Goal: Task Accomplishment & Management: Manage account settings

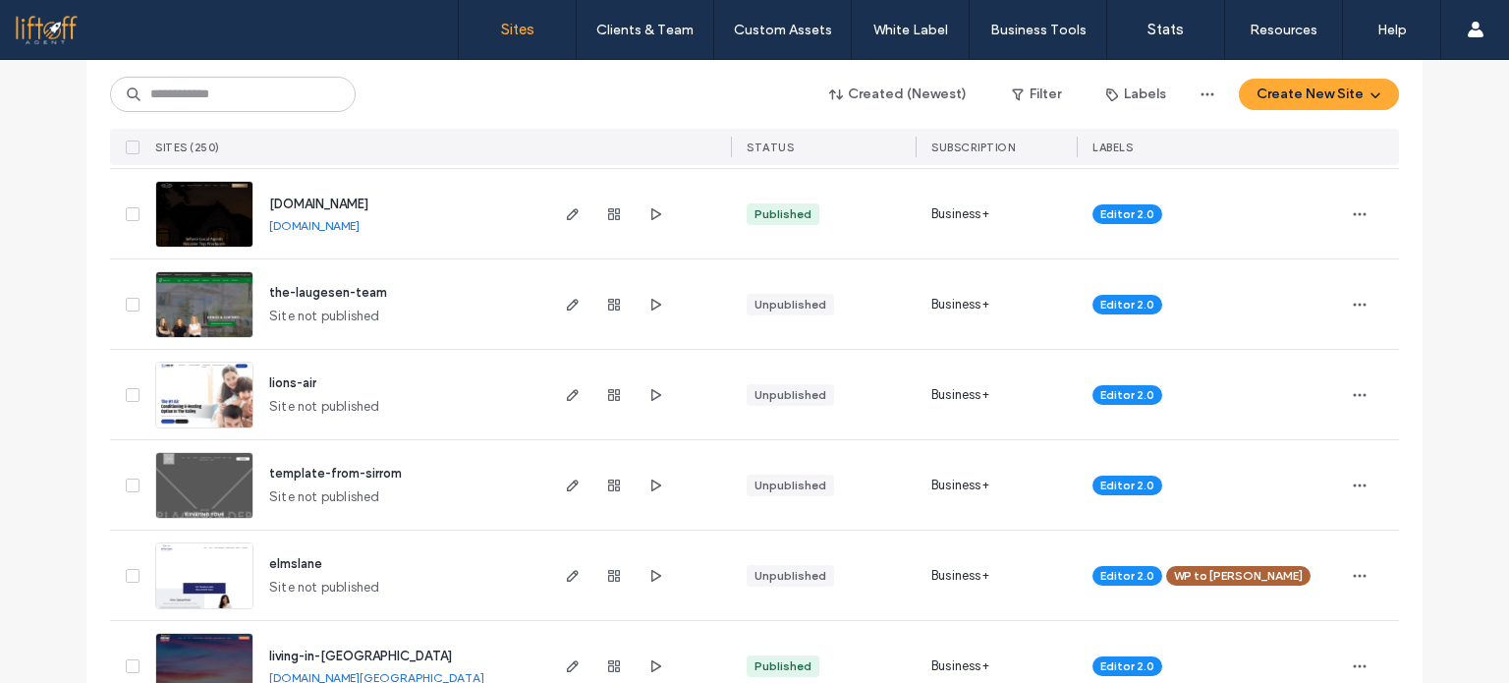
scroll to position [589, 0]
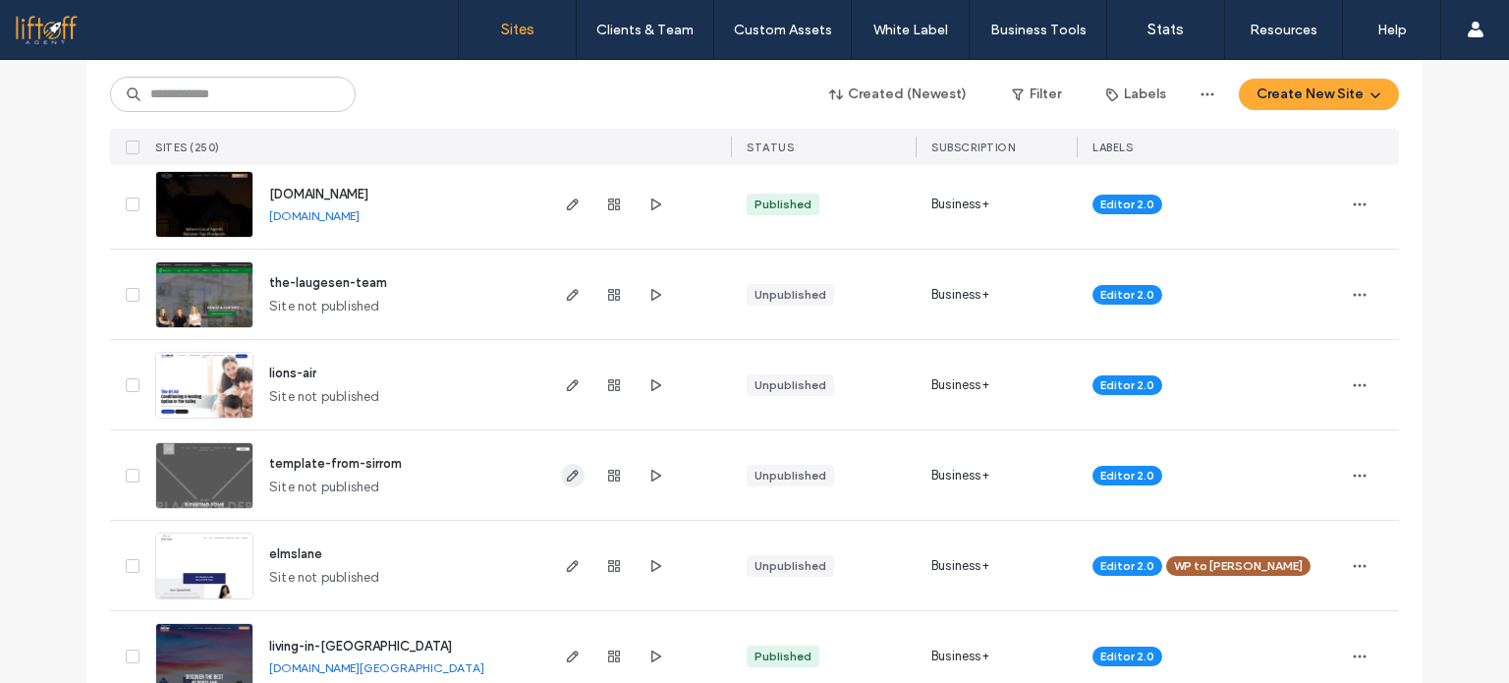
click at [566, 473] on icon "button" at bounding box center [573, 476] width 16 height 16
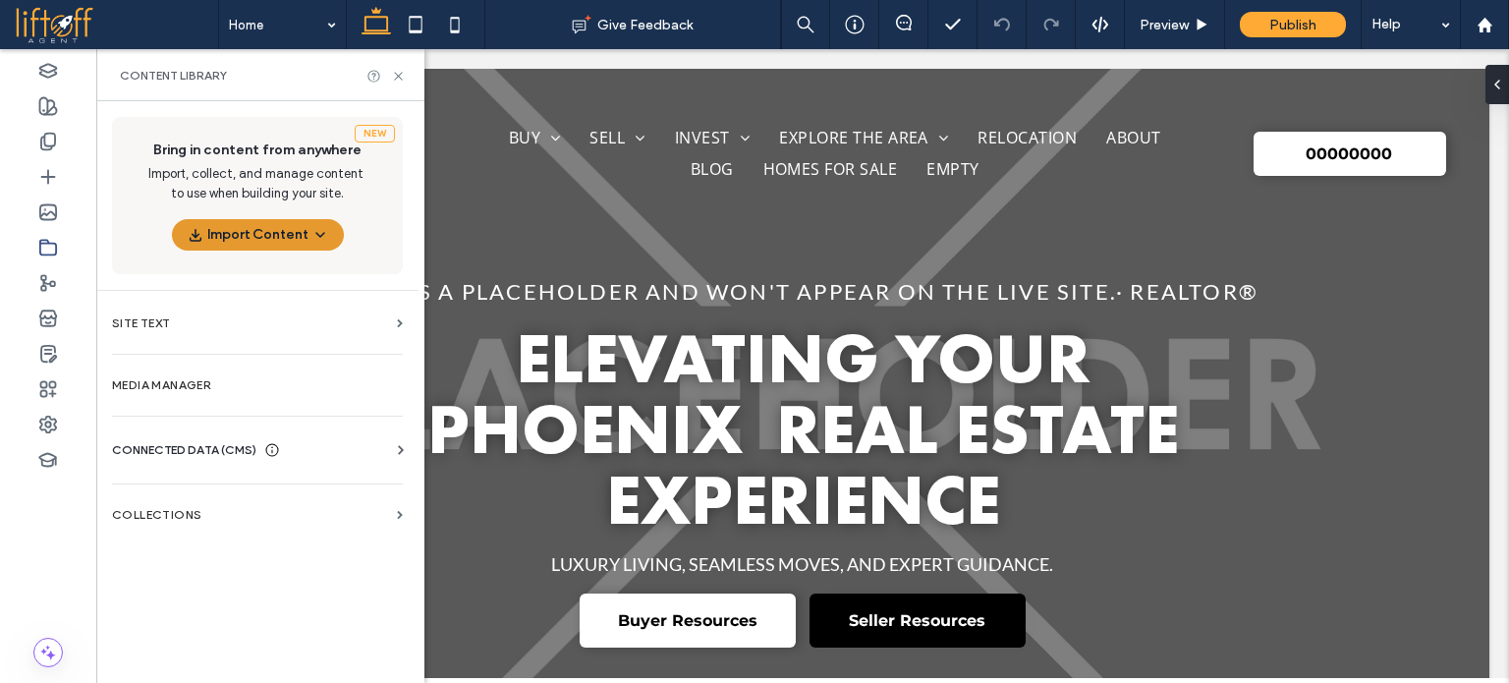
click at [280, 244] on button "Import Content" at bounding box center [258, 234] width 172 height 31
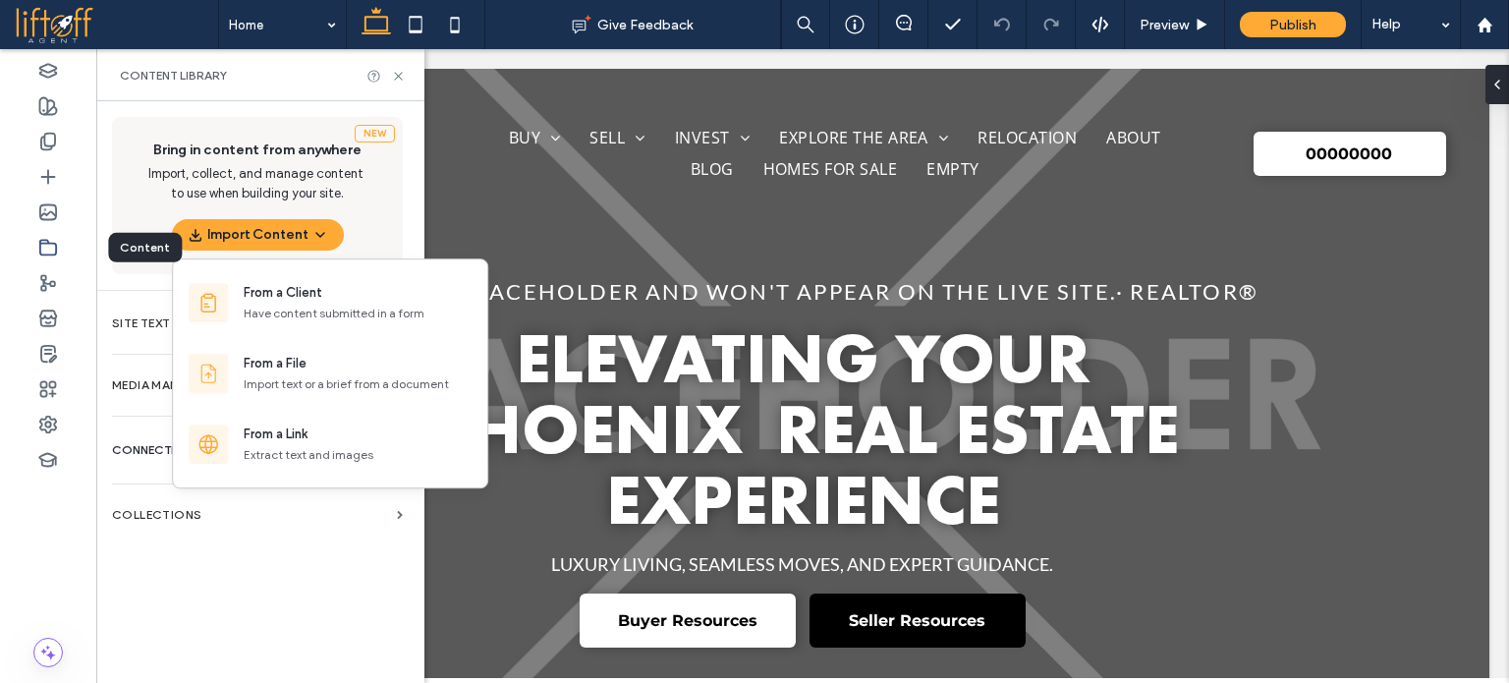
click at [62, 251] on div at bounding box center [48, 247] width 96 height 35
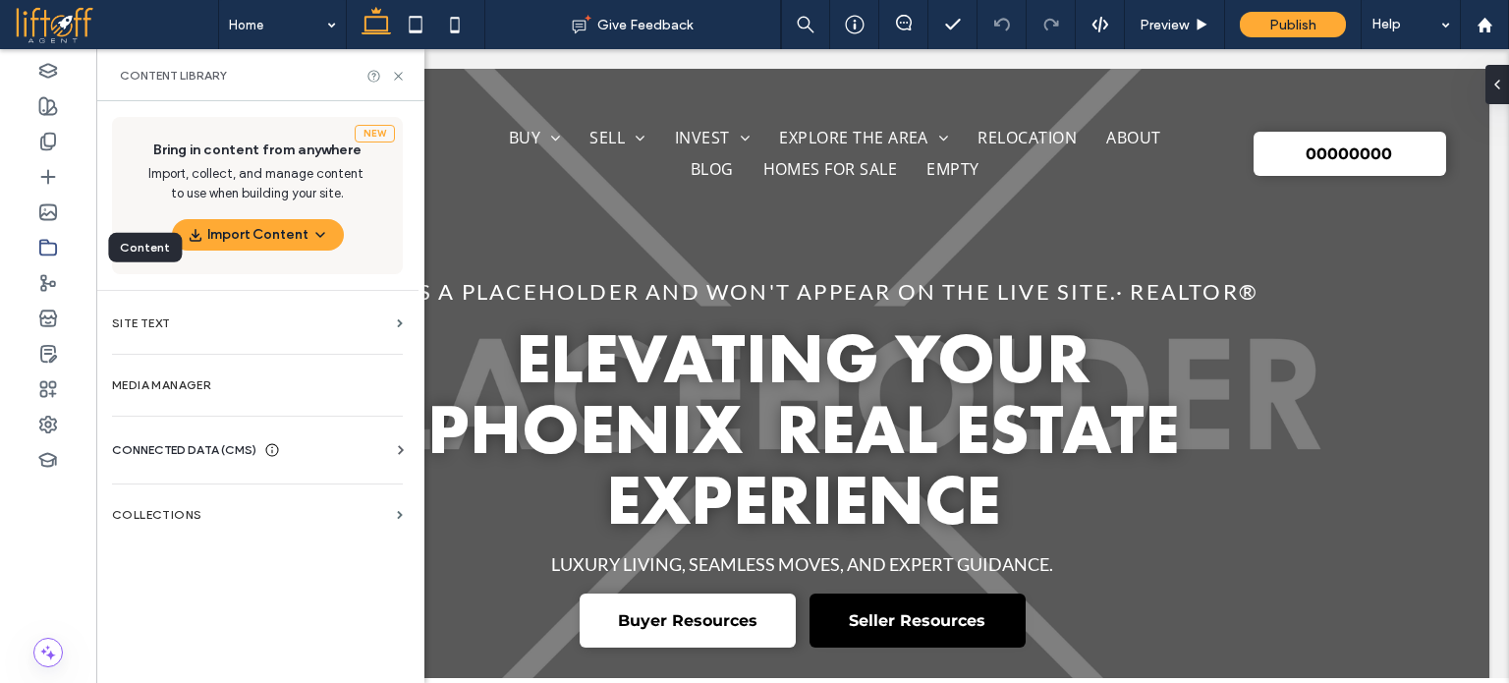
click at [41, 246] on icon at bounding box center [48, 248] width 20 height 20
click at [206, 371] on section "Media Manager" at bounding box center [257, 384] width 322 height 45
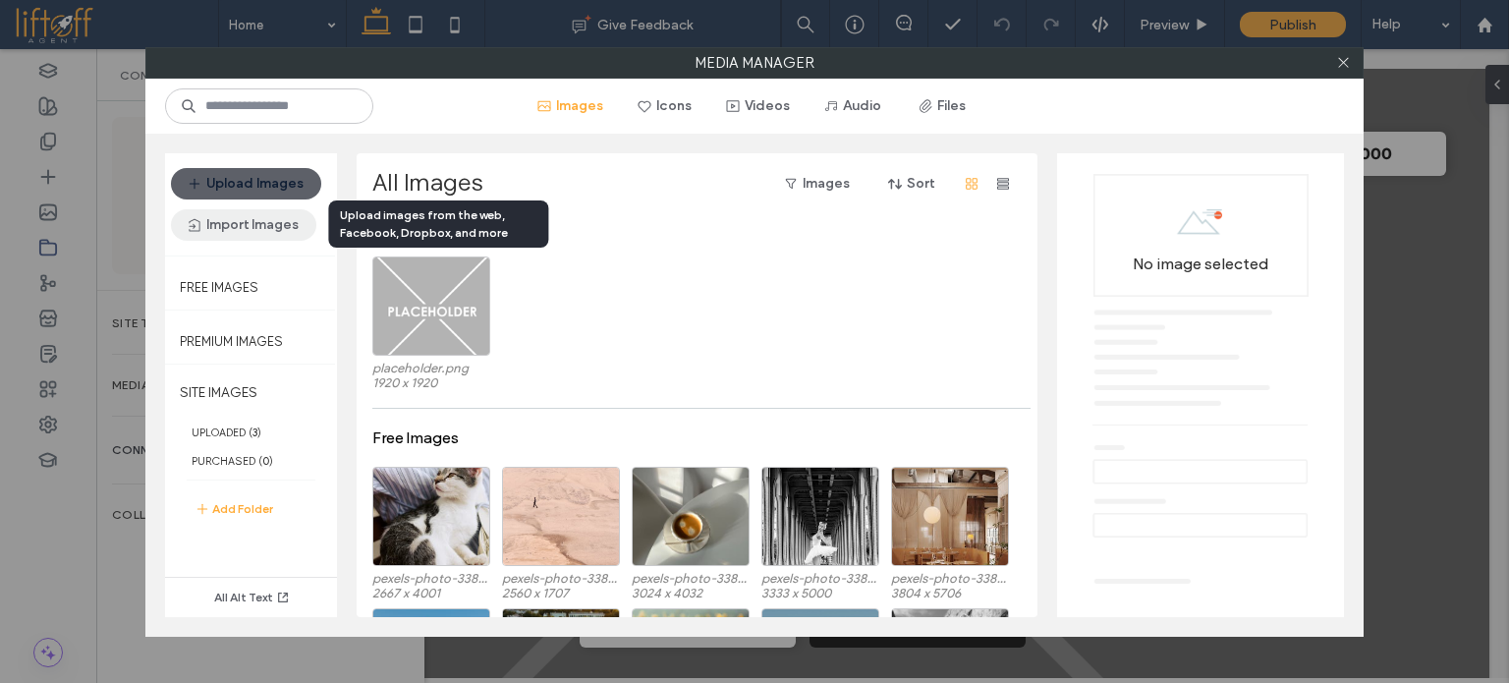
click at [238, 226] on button "Import Images" at bounding box center [243, 224] width 145 height 31
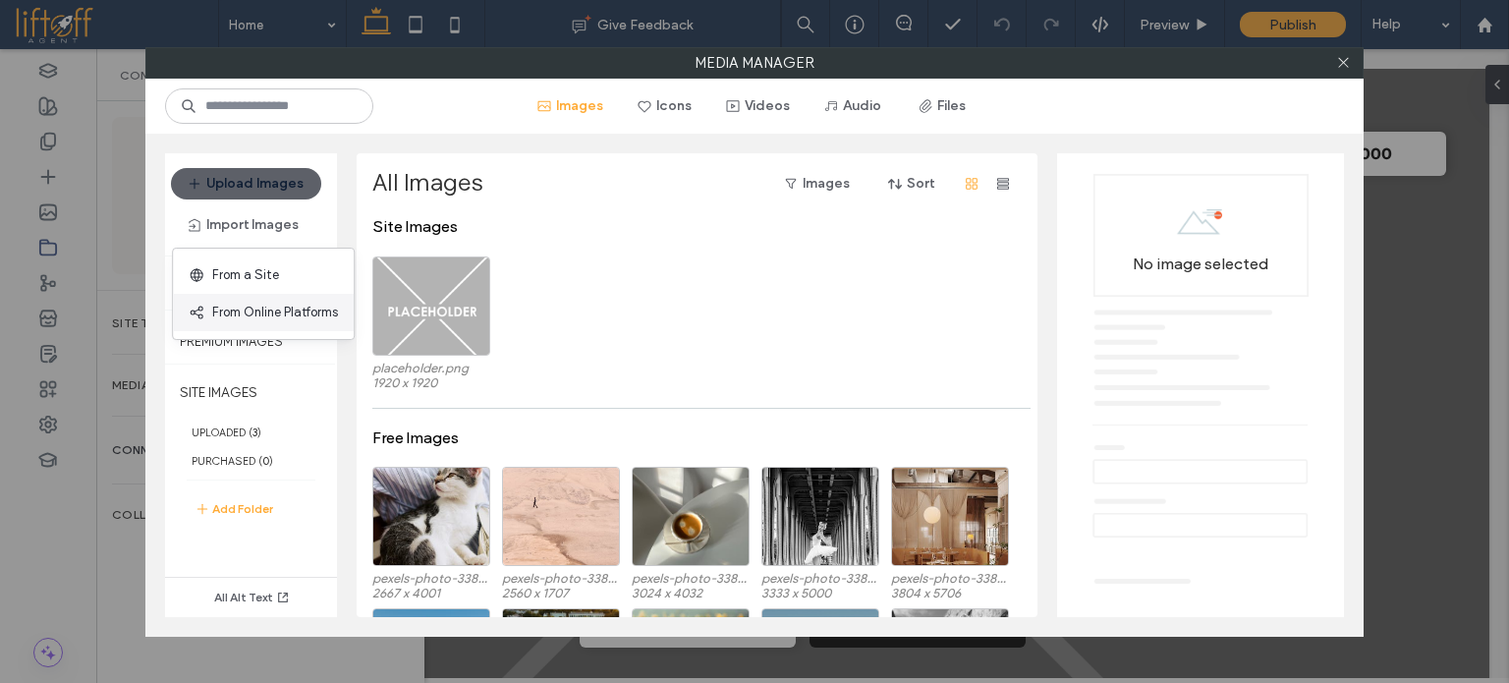
click at [247, 304] on span "From Online Platforms" at bounding box center [275, 313] width 126 height 20
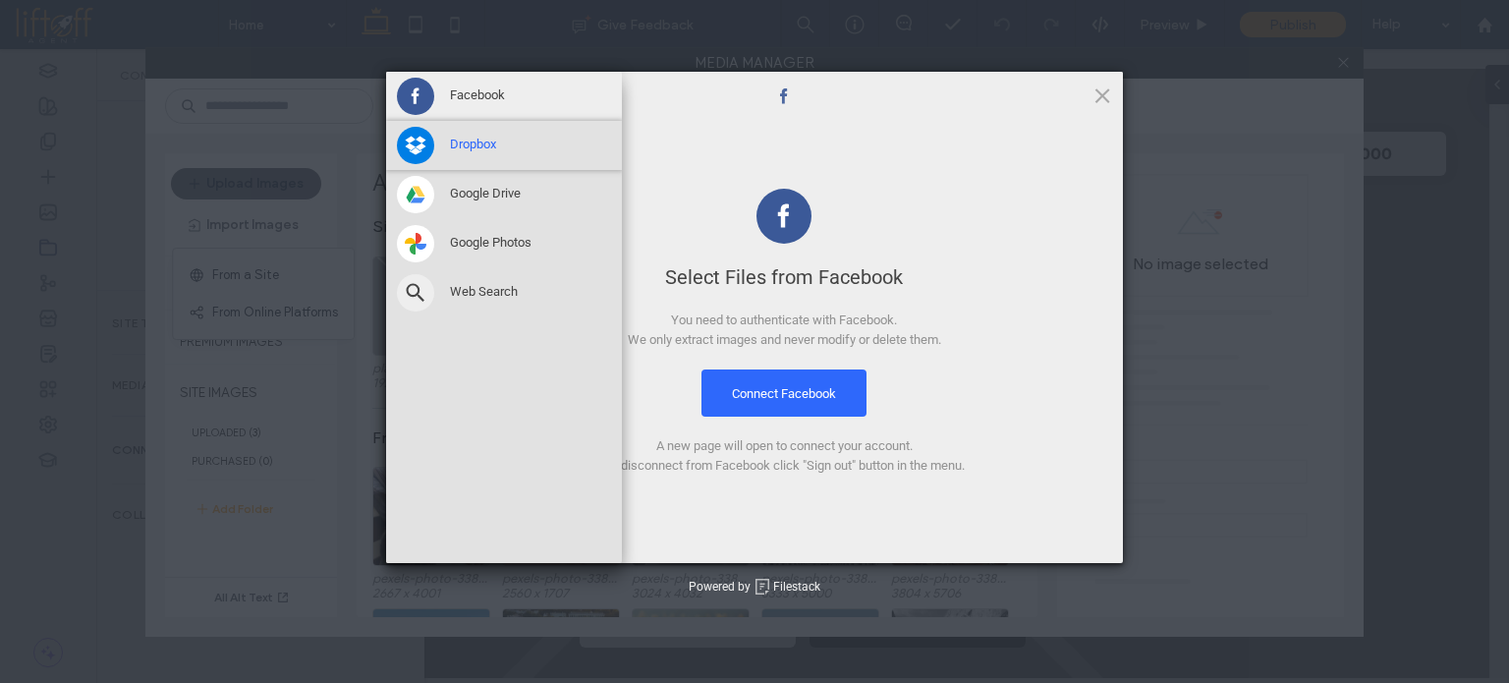
click at [424, 146] on span at bounding box center [415, 145] width 37 height 37
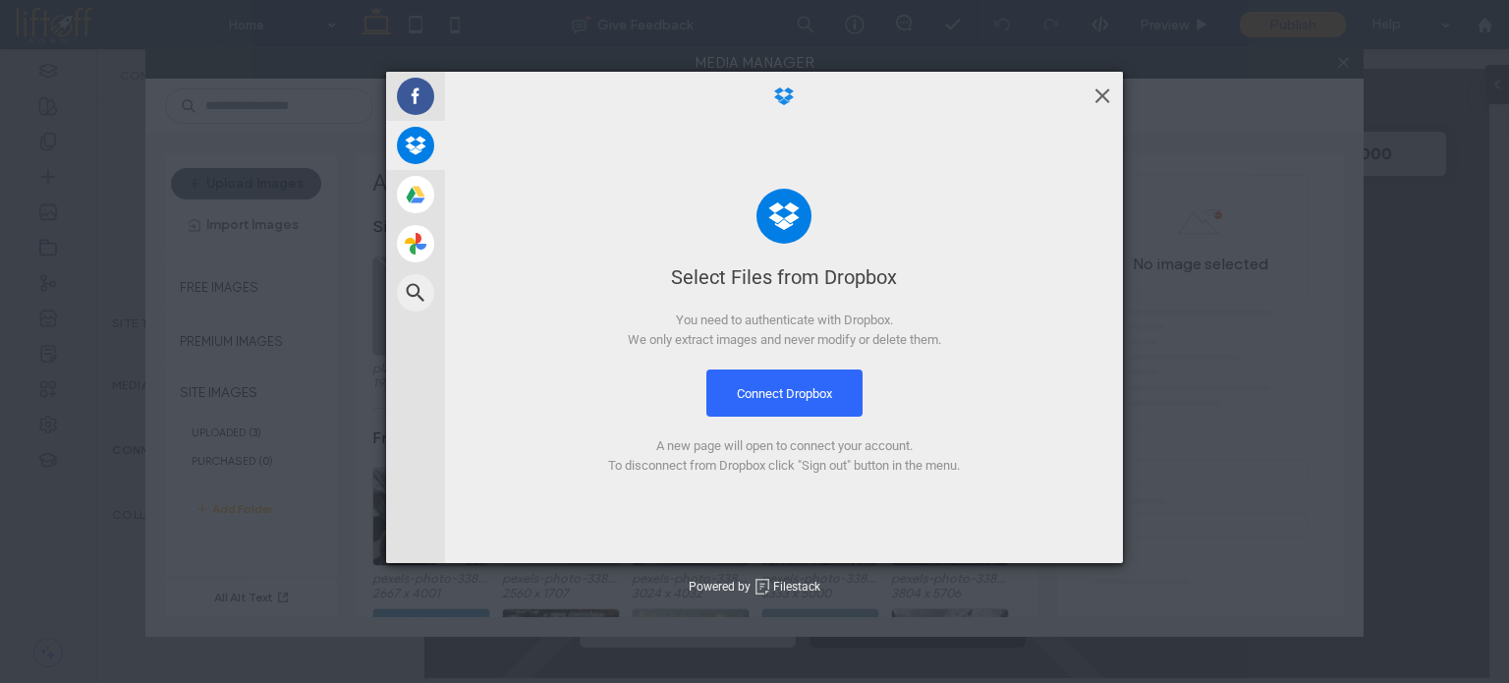
click at [1109, 97] on span at bounding box center [1102, 95] width 22 height 22
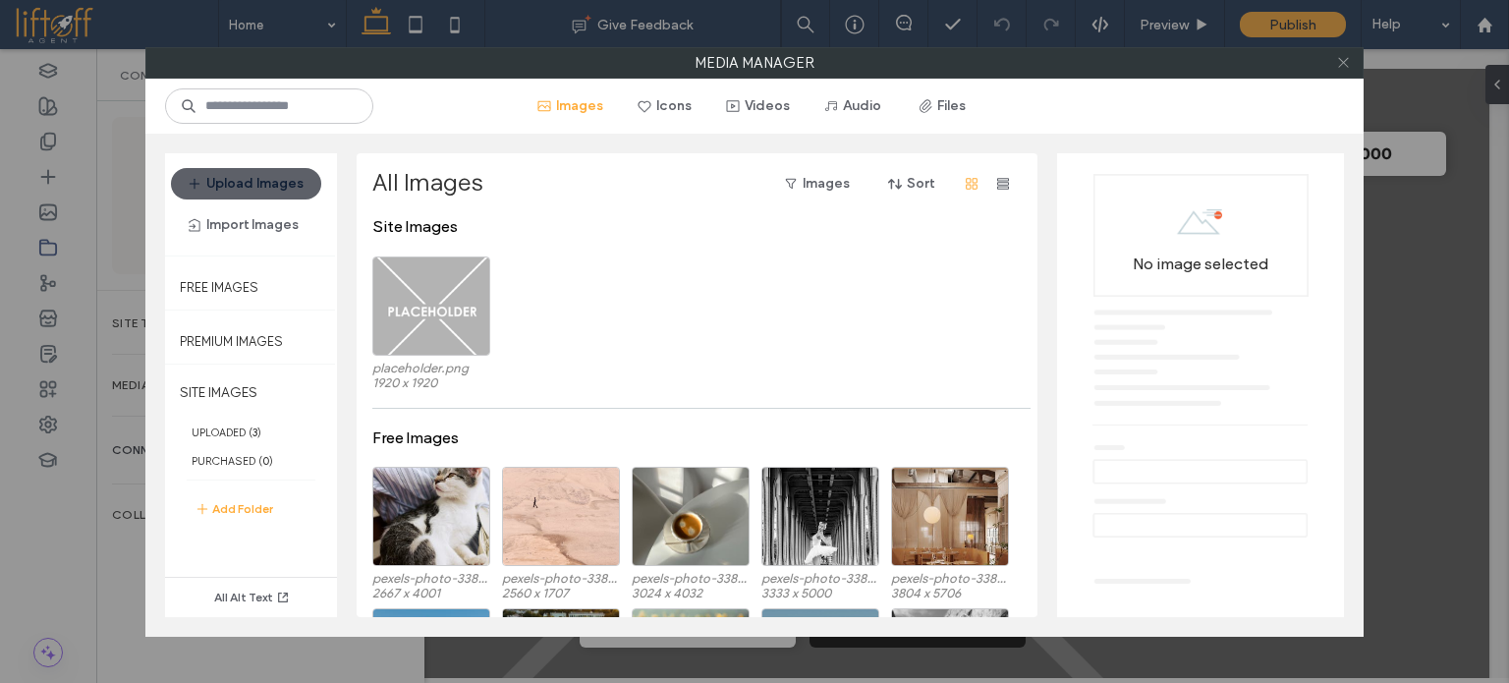
click at [1344, 65] on icon at bounding box center [1343, 62] width 15 height 15
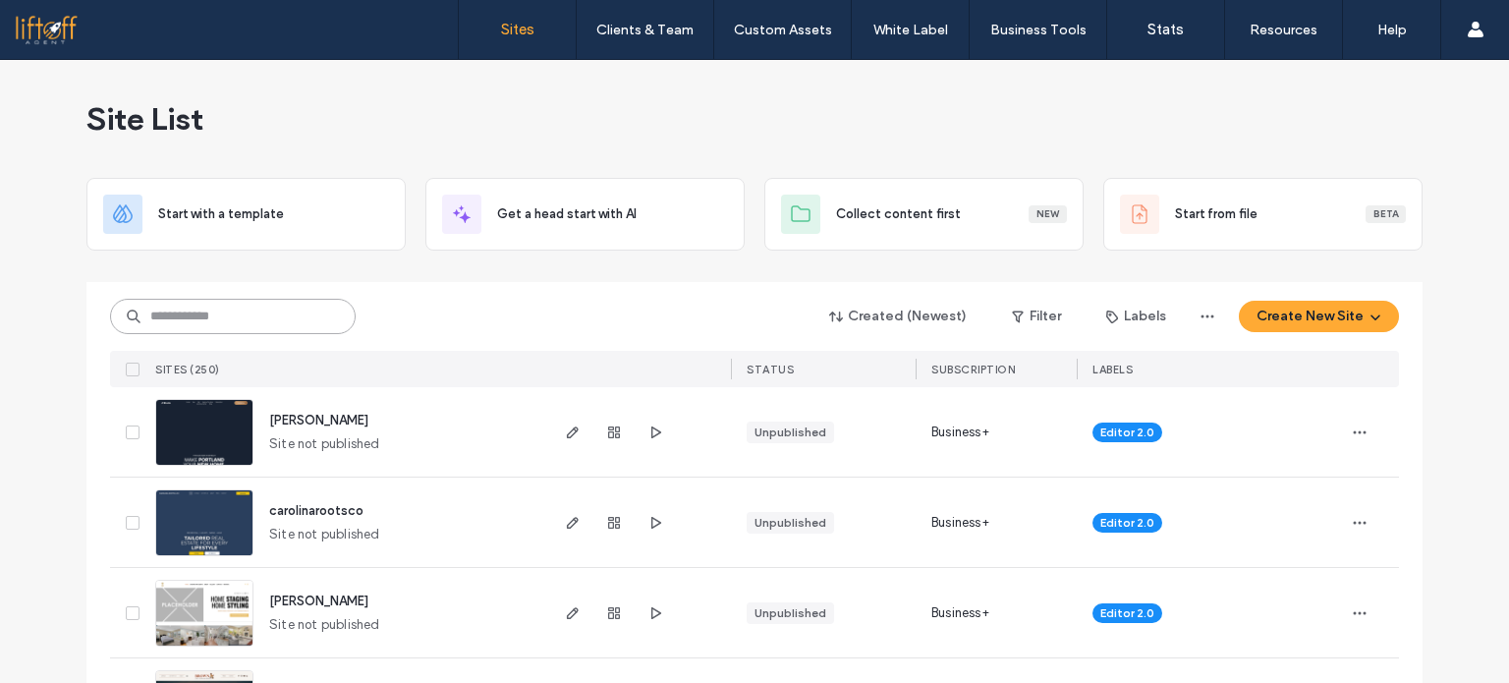
click at [212, 323] on input at bounding box center [233, 316] width 246 height 35
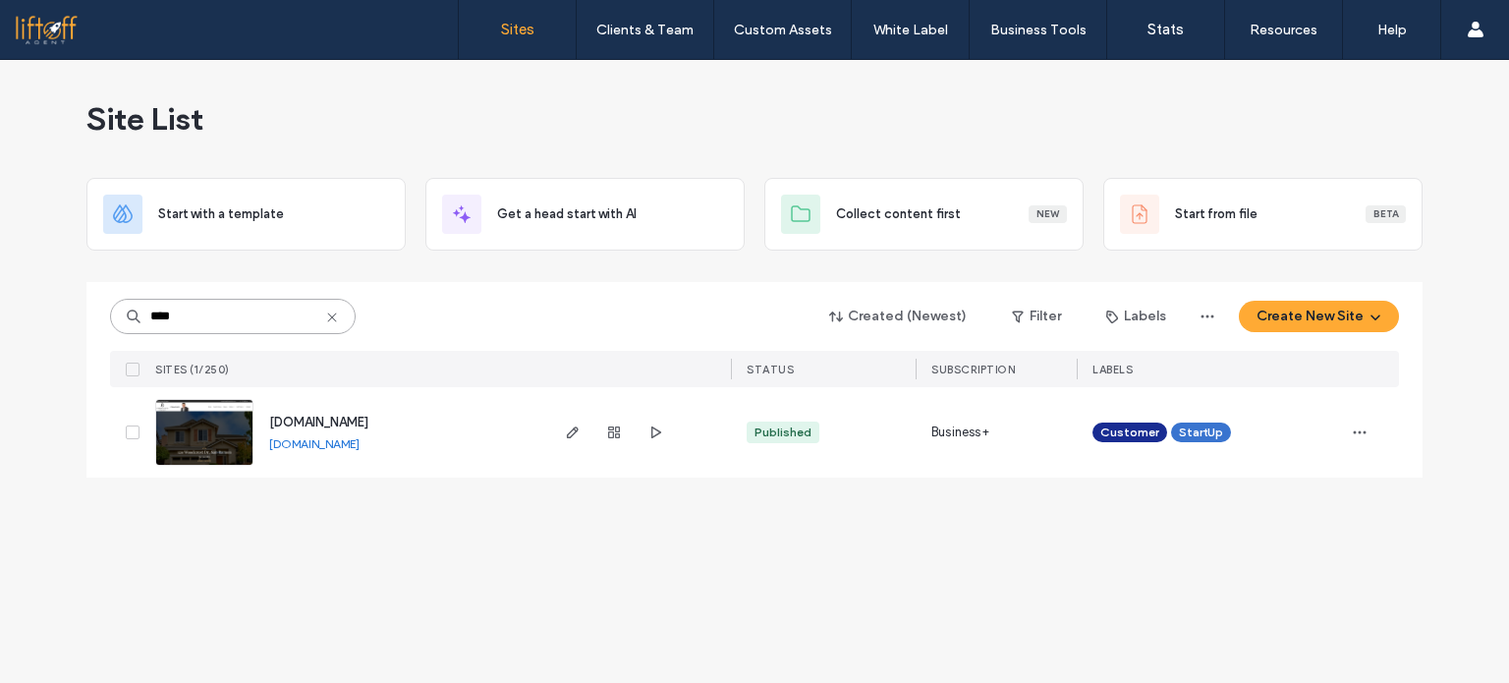
type input "****"
click at [215, 432] on link at bounding box center [204, 432] width 98 height 67
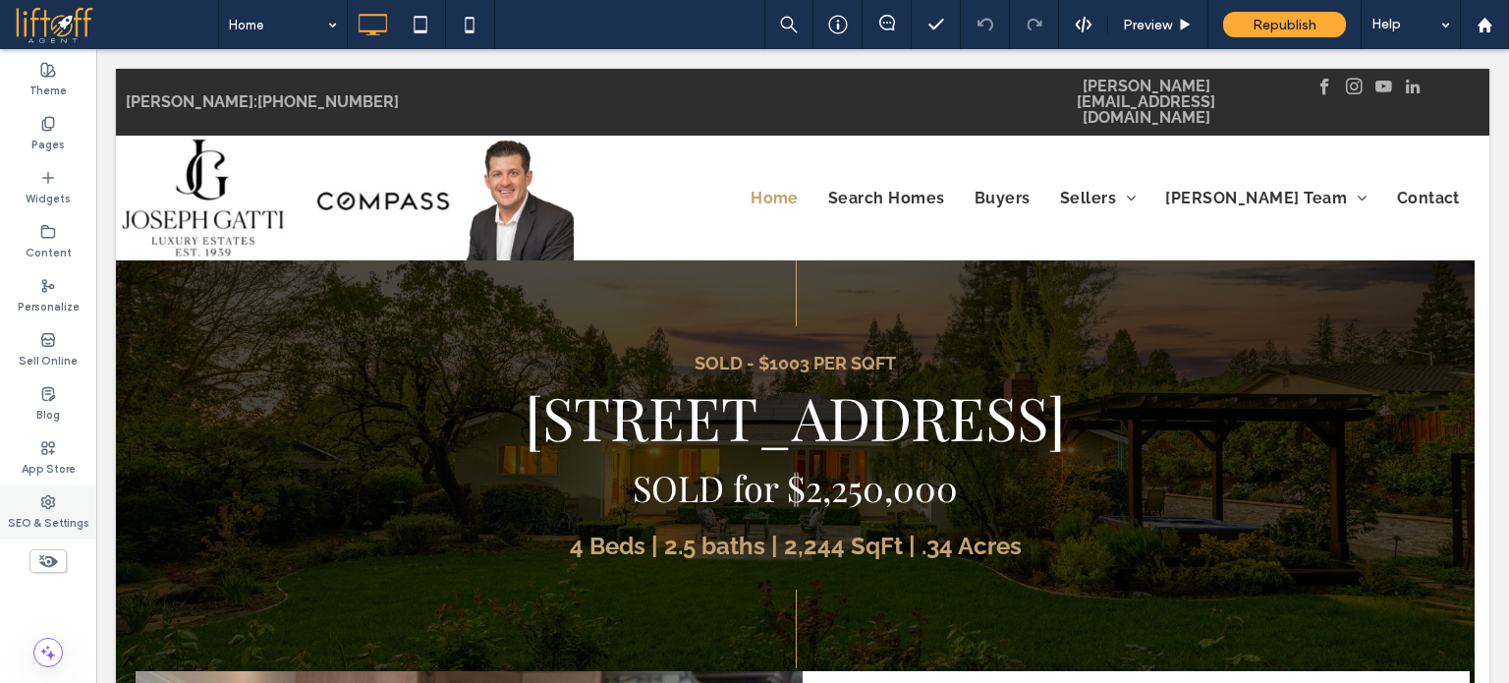
click at [65, 489] on div "SEO & Settings" at bounding box center [48, 512] width 96 height 54
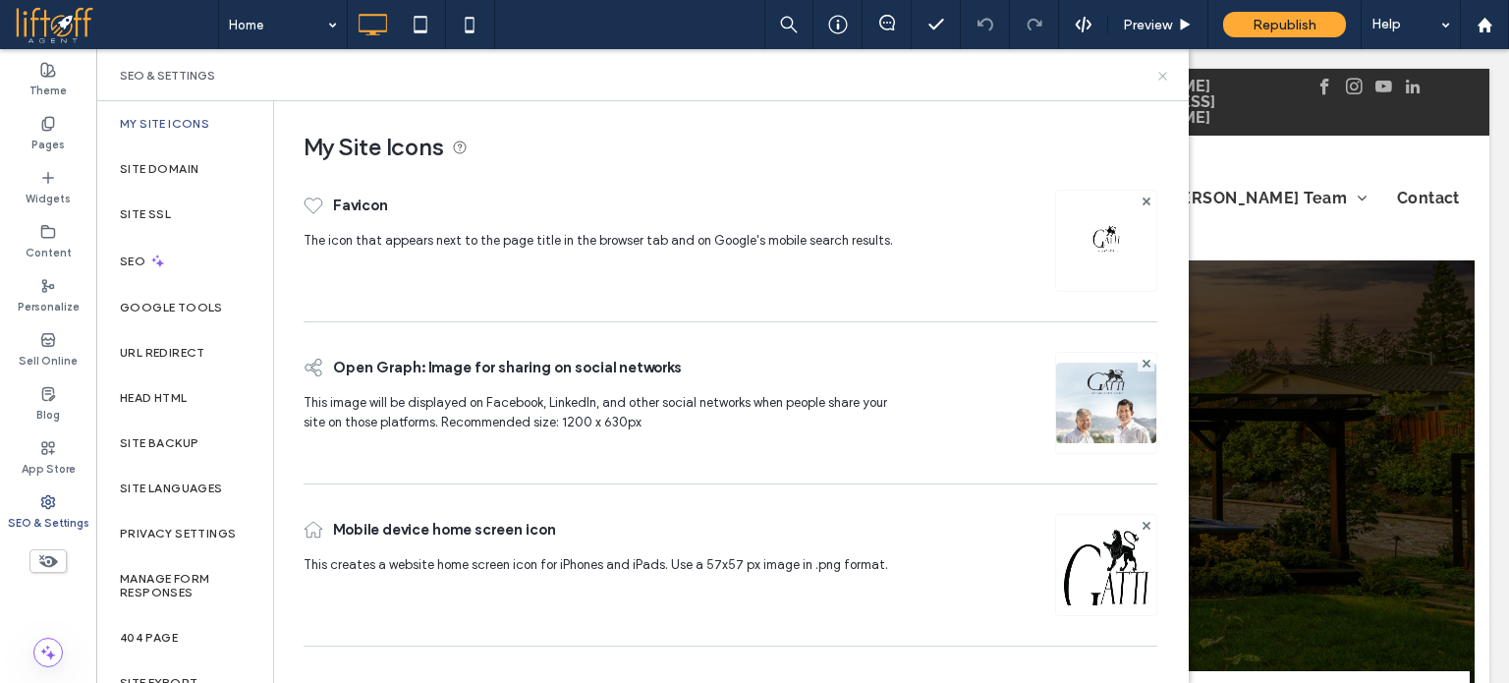
click at [1162, 70] on icon at bounding box center [1162, 76] width 15 height 15
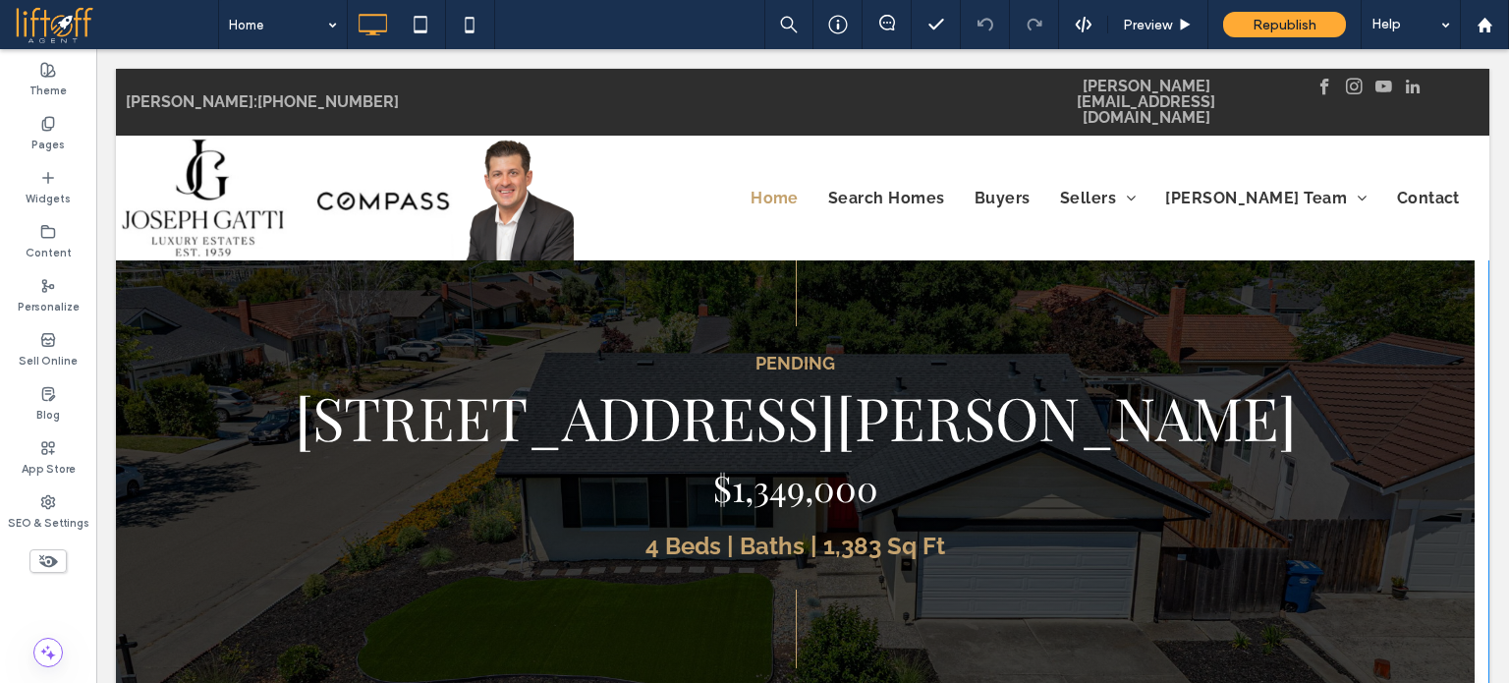
click at [556, 332] on span at bounding box center [802, 498] width 1373 height 541
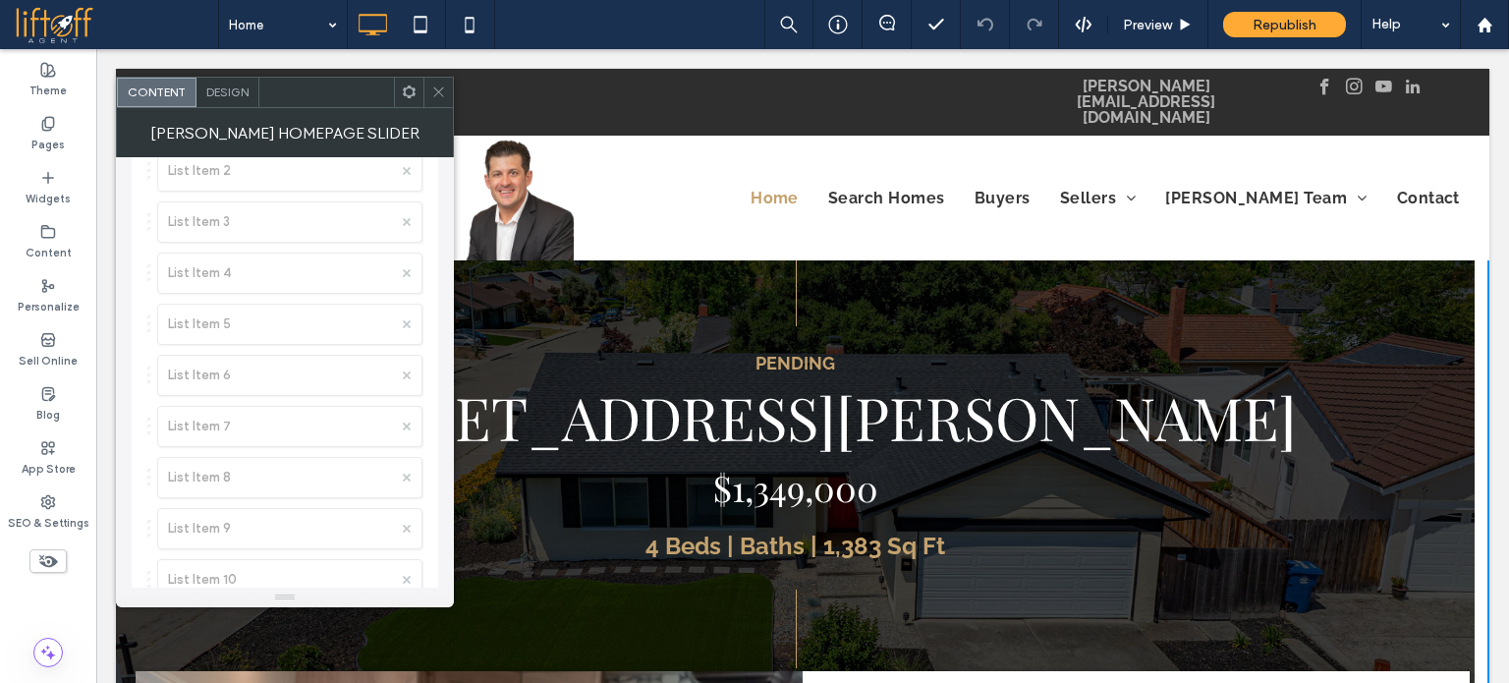
scroll to position [291, 0]
click at [437, 95] on icon at bounding box center [438, 91] width 15 height 15
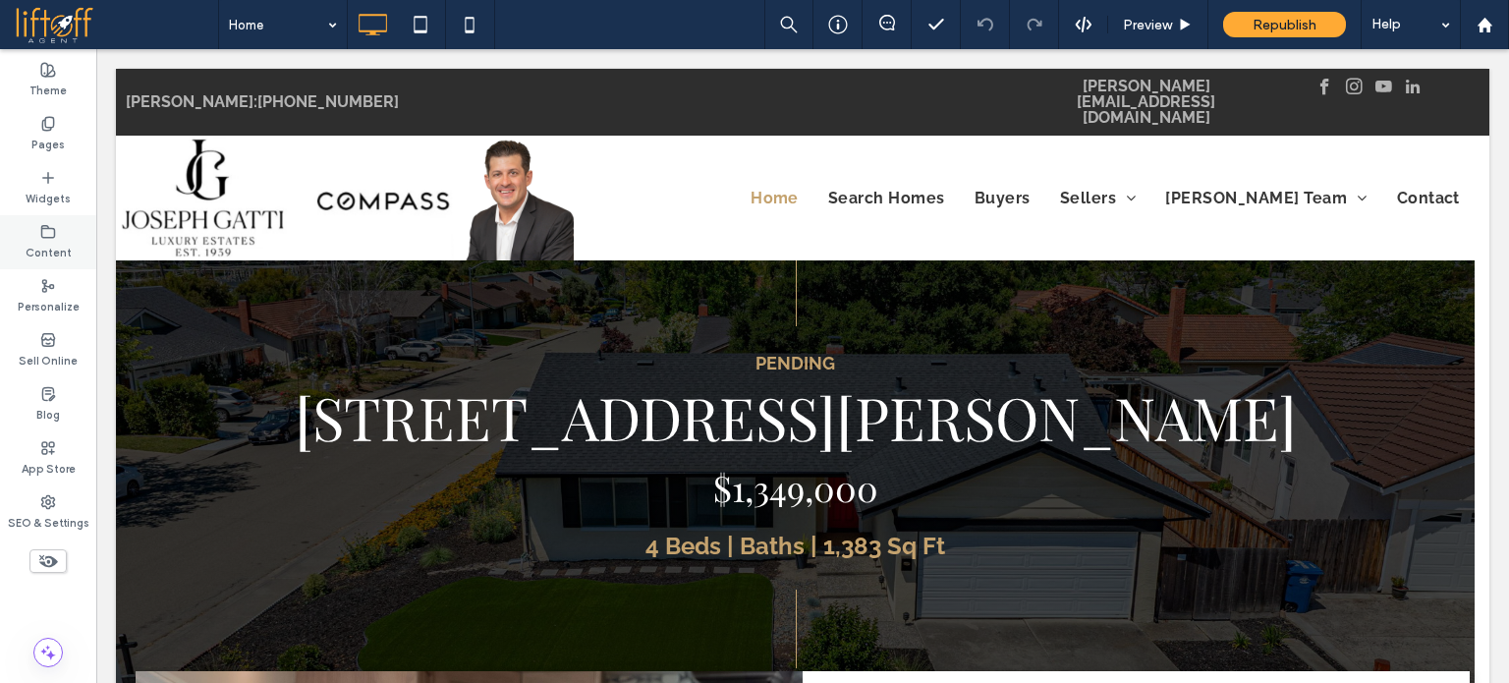
click at [43, 232] on icon at bounding box center [48, 232] width 16 height 16
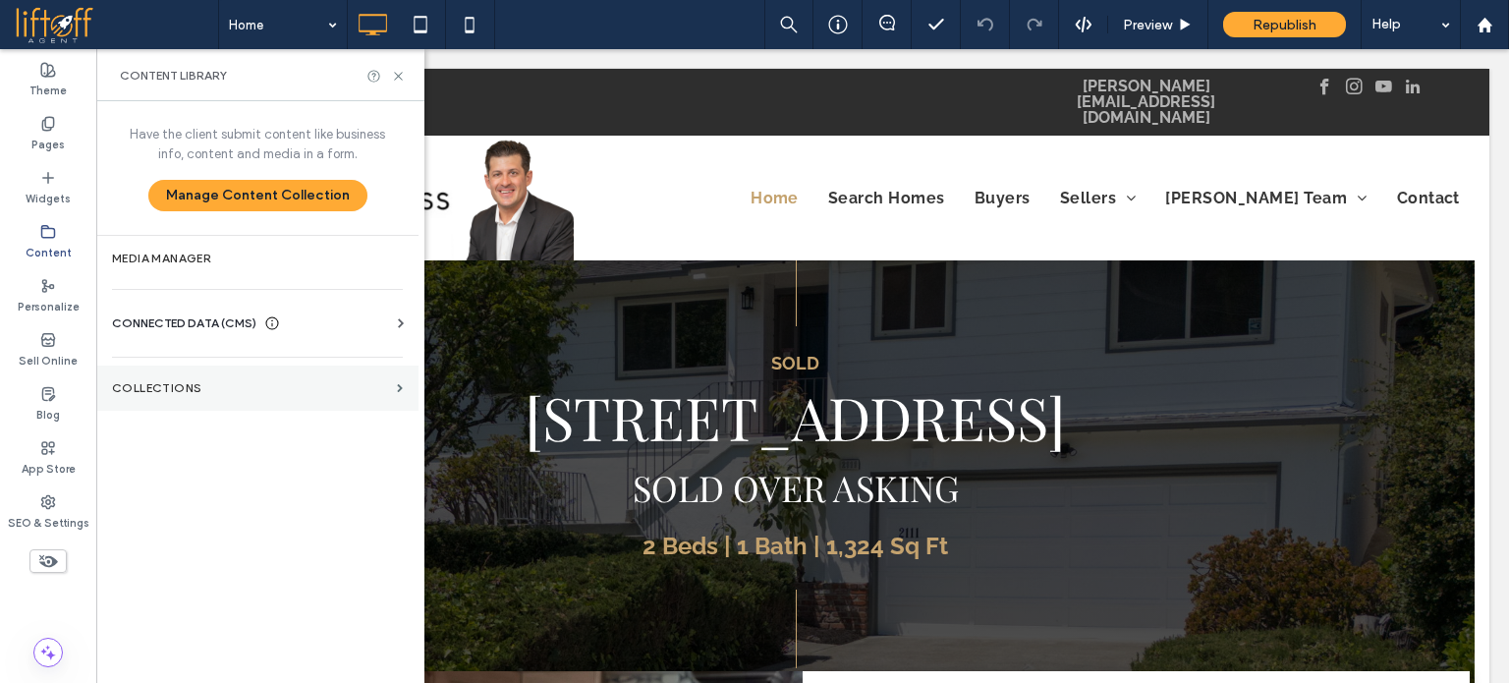
click at [266, 395] on section "Collections" at bounding box center [257, 387] width 322 height 45
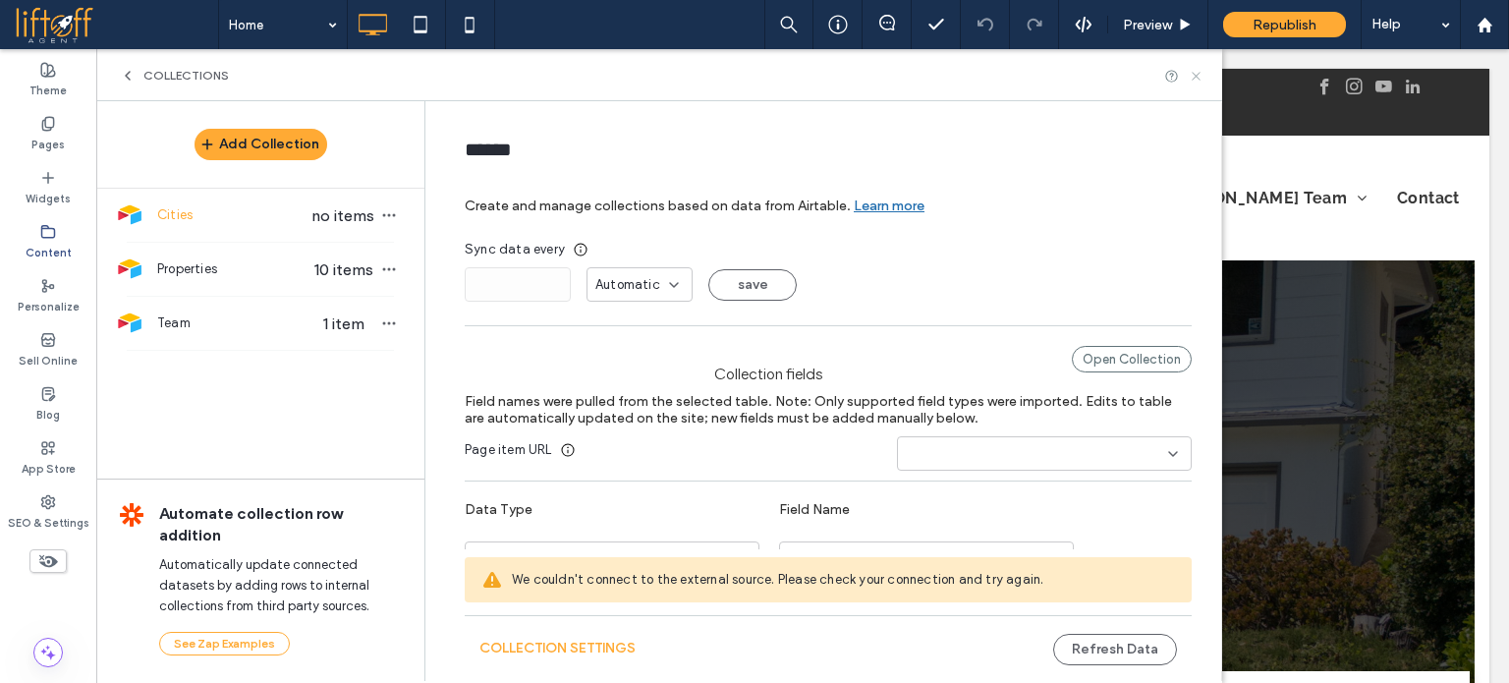
click at [1191, 76] on icon at bounding box center [1196, 76] width 15 height 15
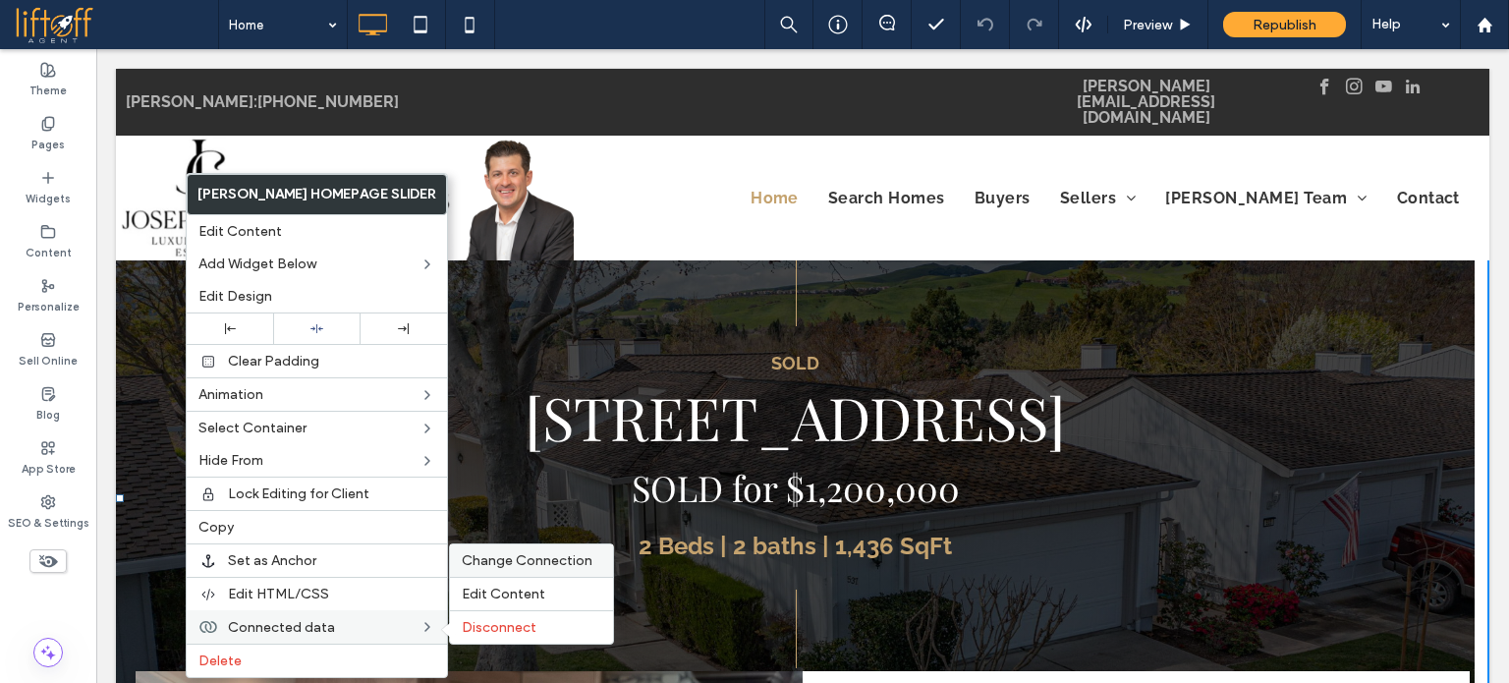
click at [466, 556] on span "Change Connection" at bounding box center [527, 560] width 131 height 17
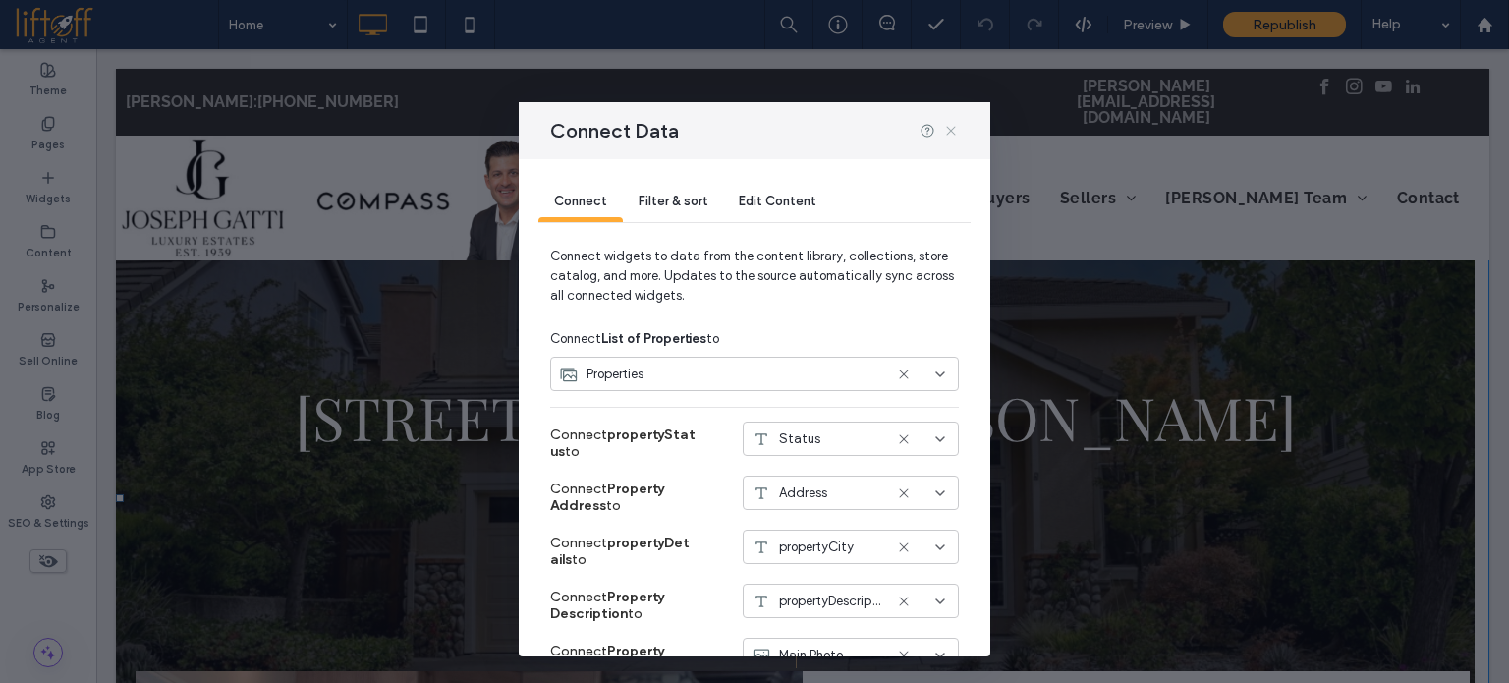
click at [948, 134] on icon at bounding box center [951, 131] width 16 height 16
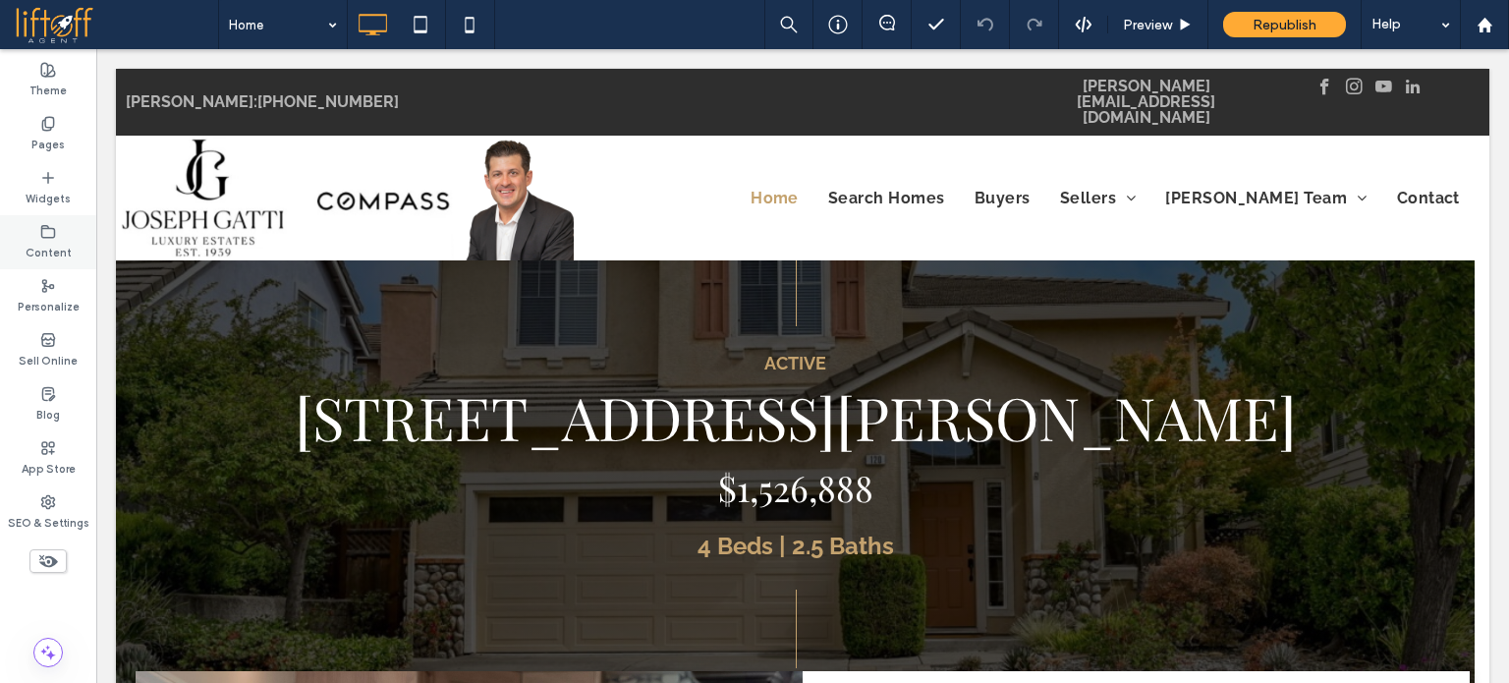
click at [61, 233] on div "Content" at bounding box center [48, 242] width 96 height 54
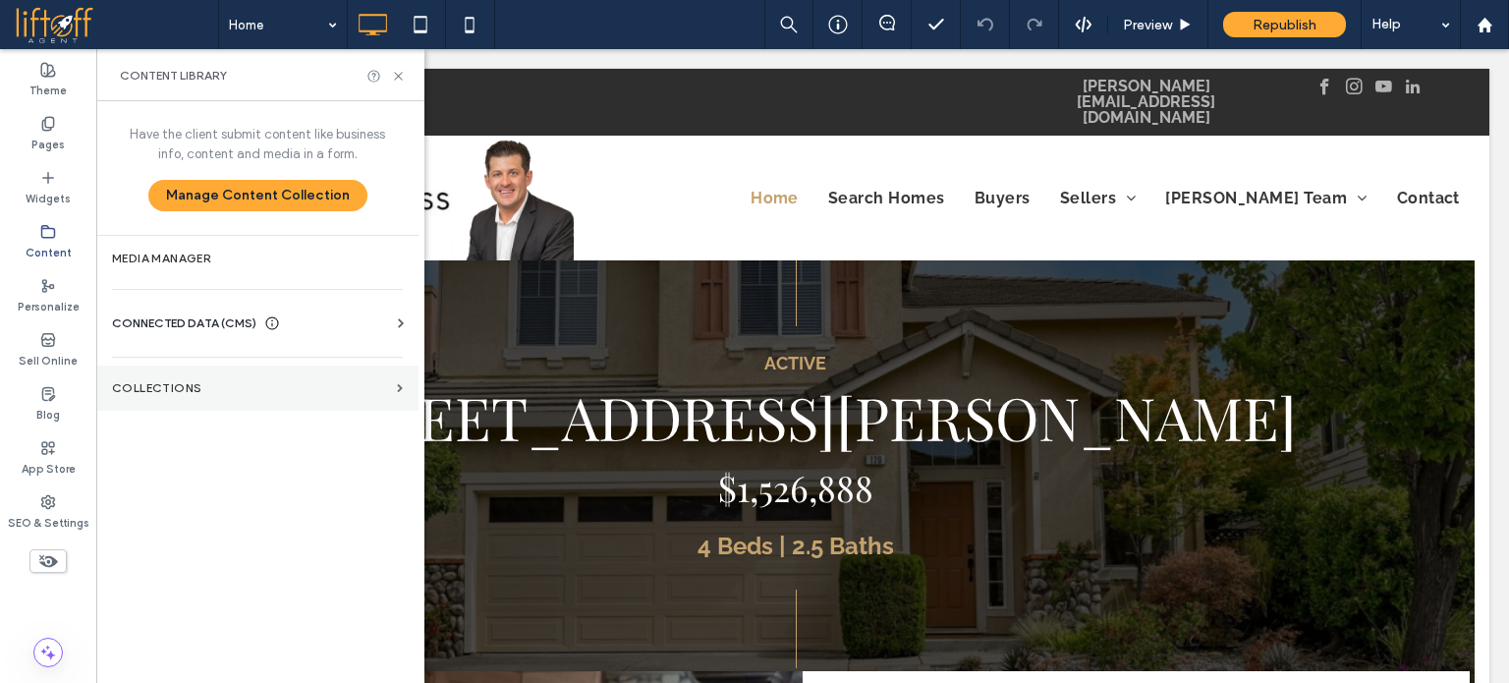
click at [170, 402] on section "Collections" at bounding box center [257, 387] width 322 height 45
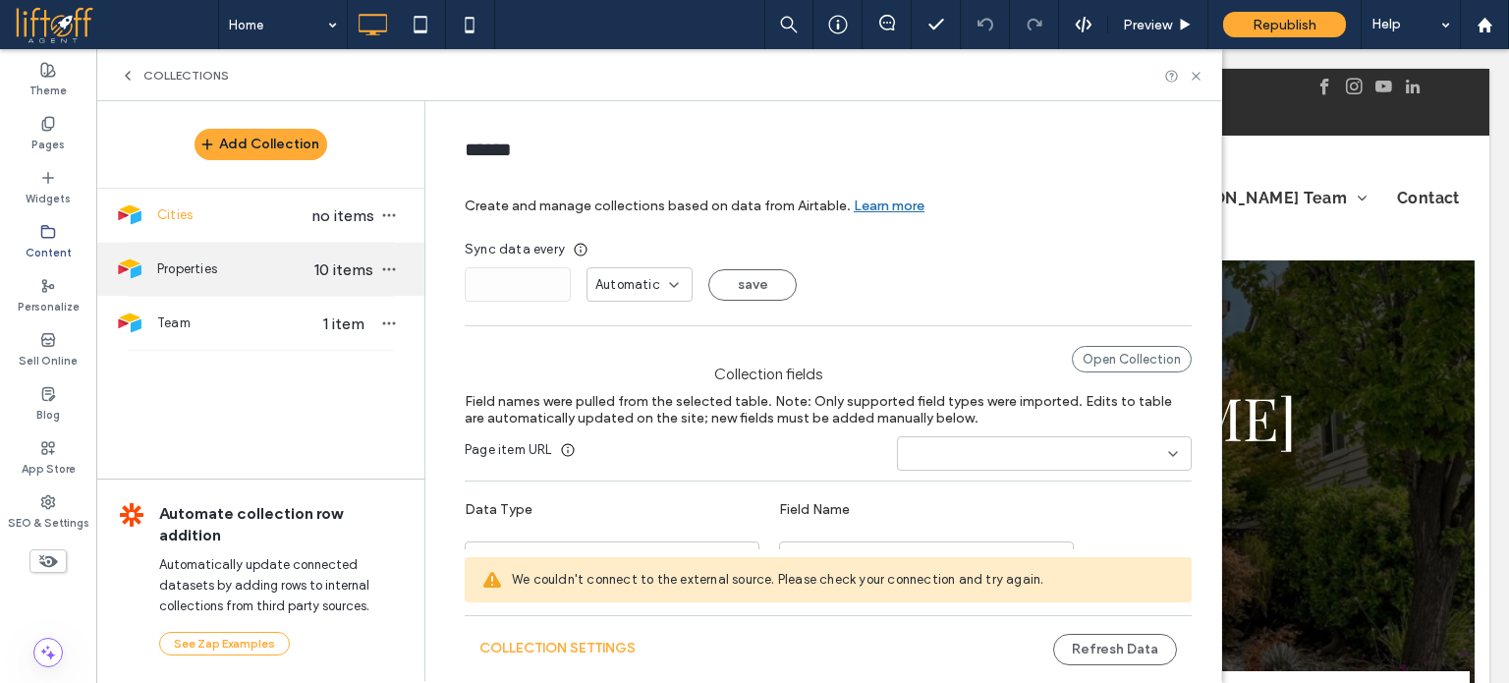
click at [251, 252] on div "Properties 10 items" at bounding box center [260, 269] width 328 height 53
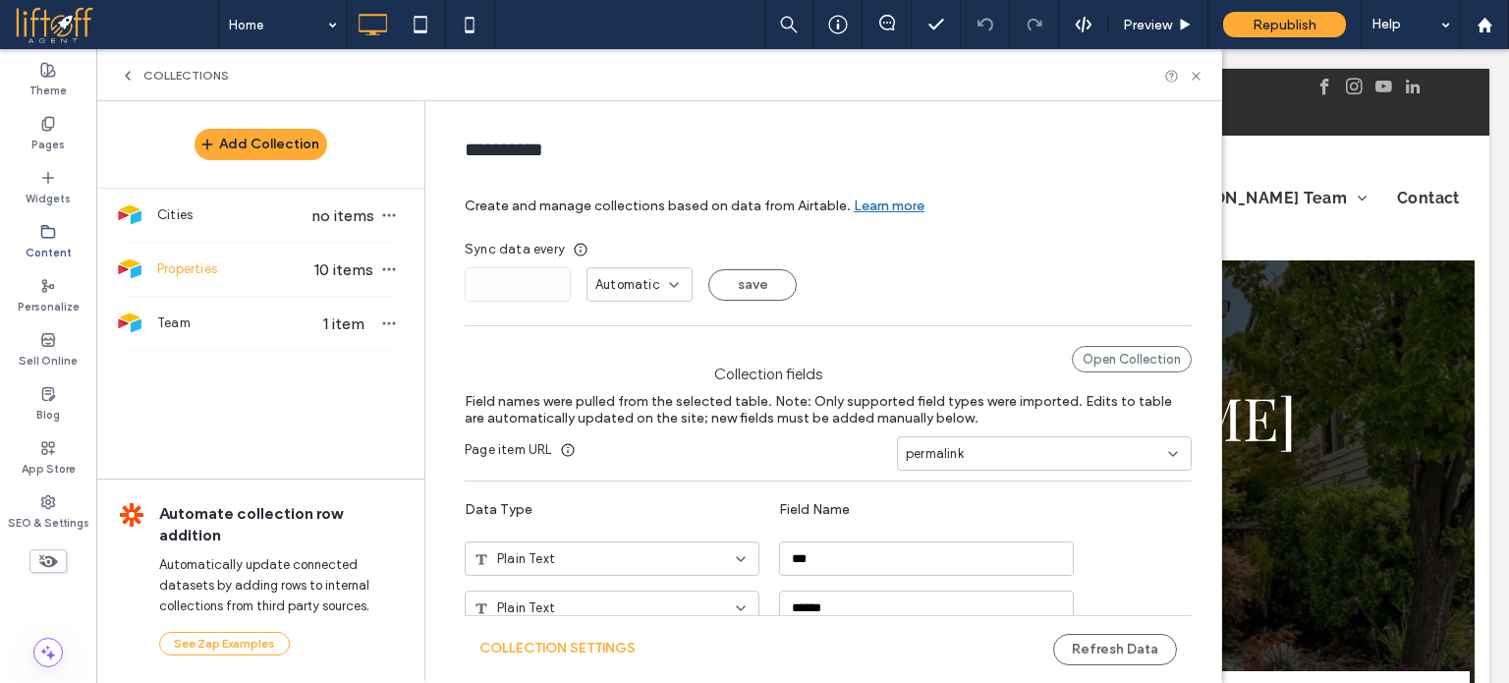
type input "**********"
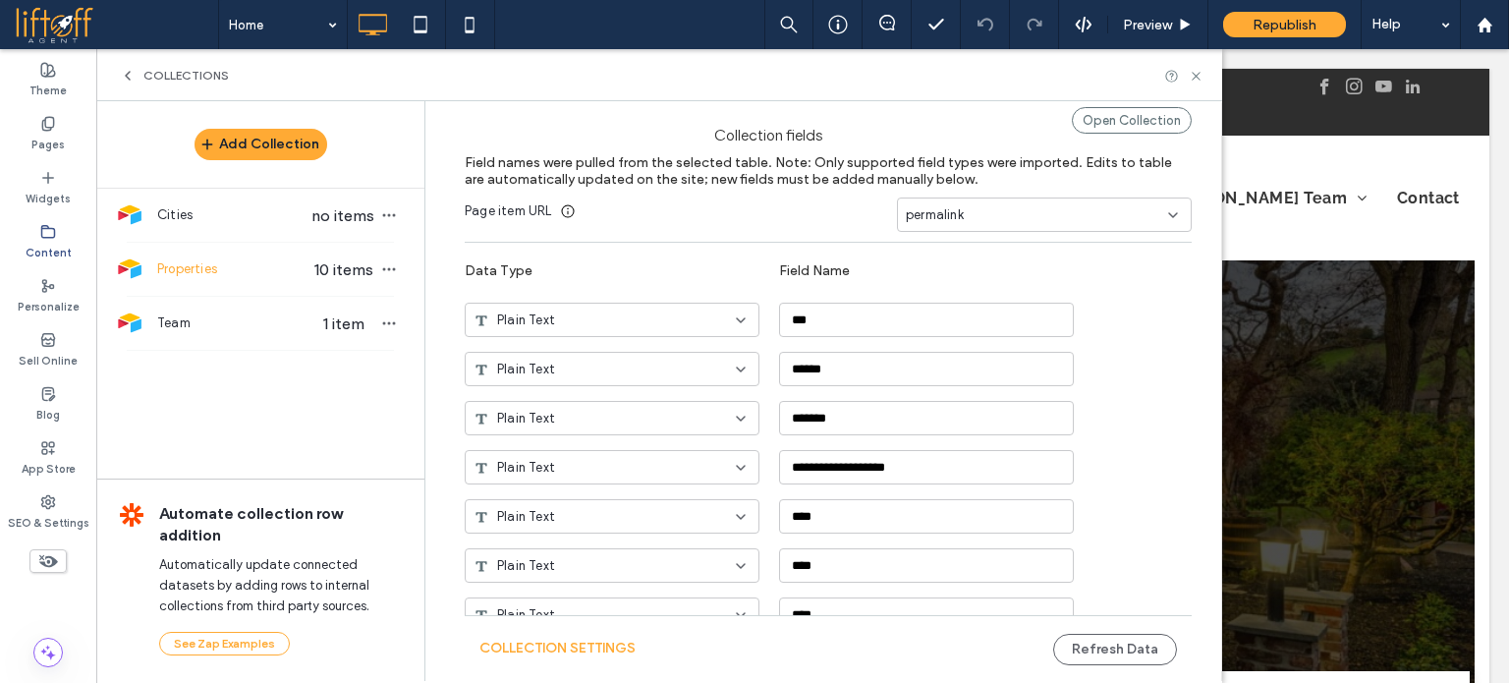
scroll to position [0, 0]
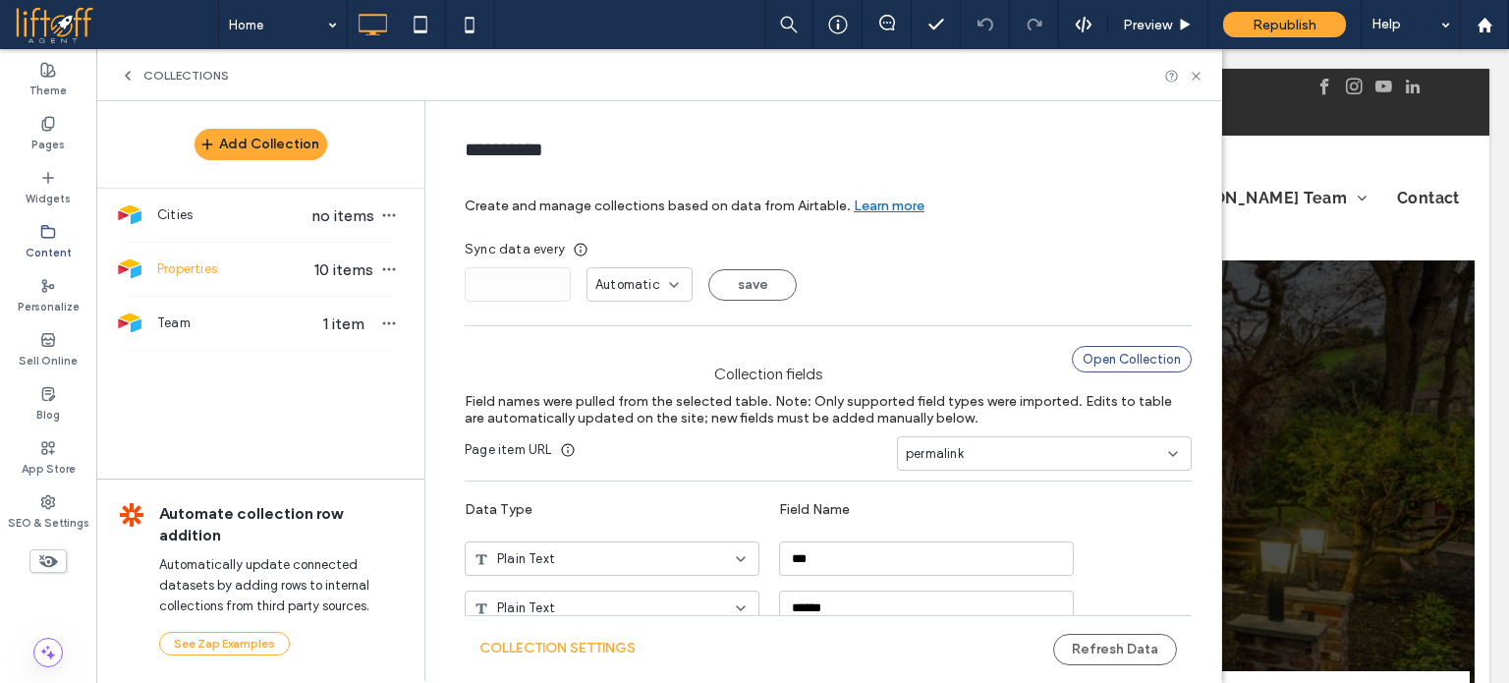
click at [1087, 362] on div "Open Collection" at bounding box center [1132, 359] width 120 height 27
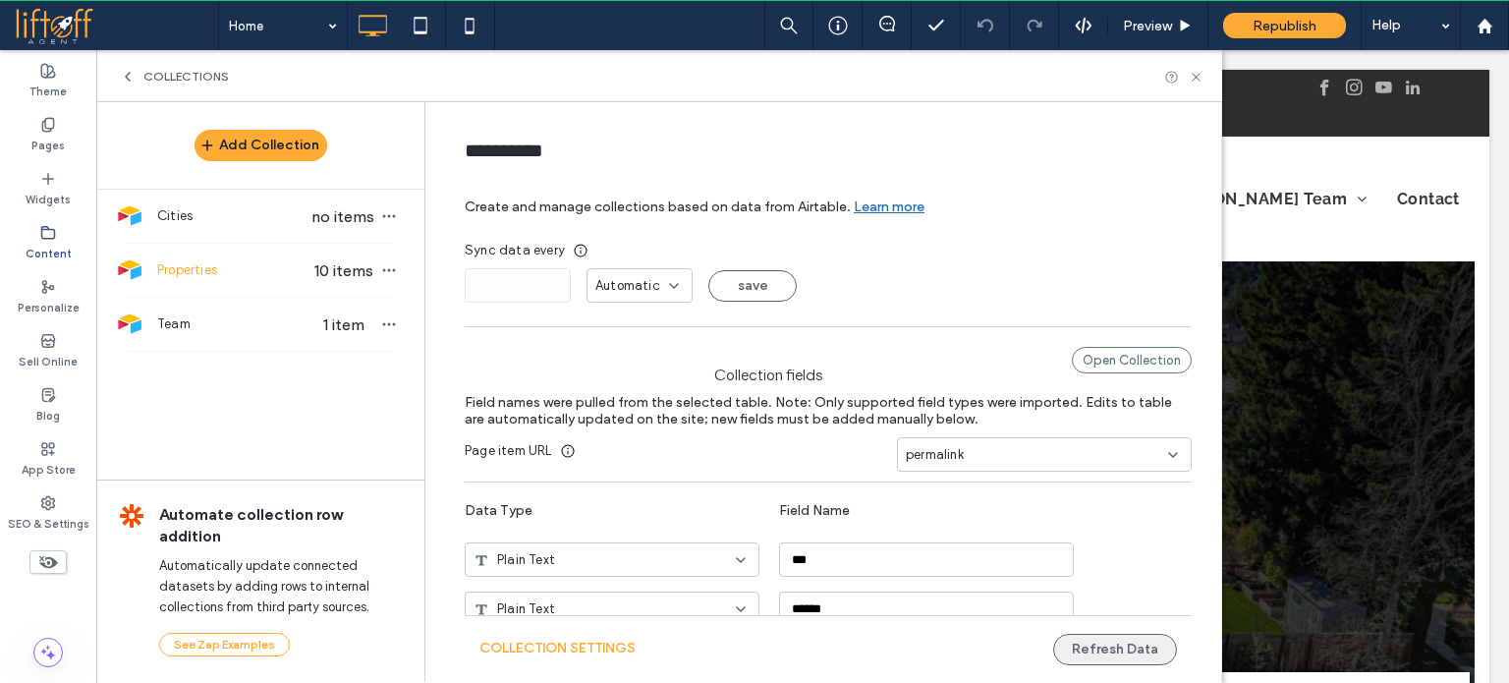
click at [1115, 646] on button "Refresh Data" at bounding box center [1115, 649] width 124 height 31
drag, startPoint x: 1192, startPoint y: 75, endPoint x: 639, endPoint y: 315, distance: 603.1
click at [1192, 75] on icon at bounding box center [1196, 77] width 15 height 15
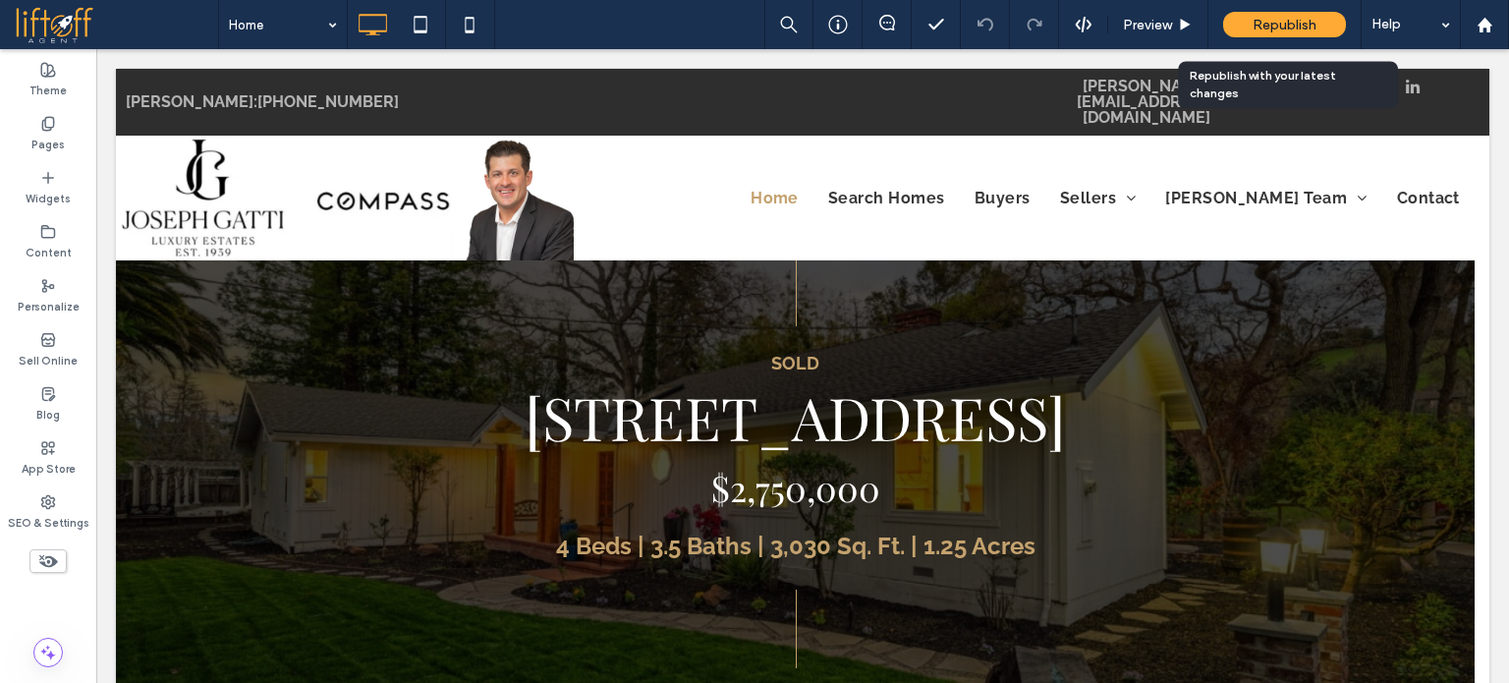
click at [1267, 26] on span "Republish" at bounding box center [1284, 25] width 64 height 17
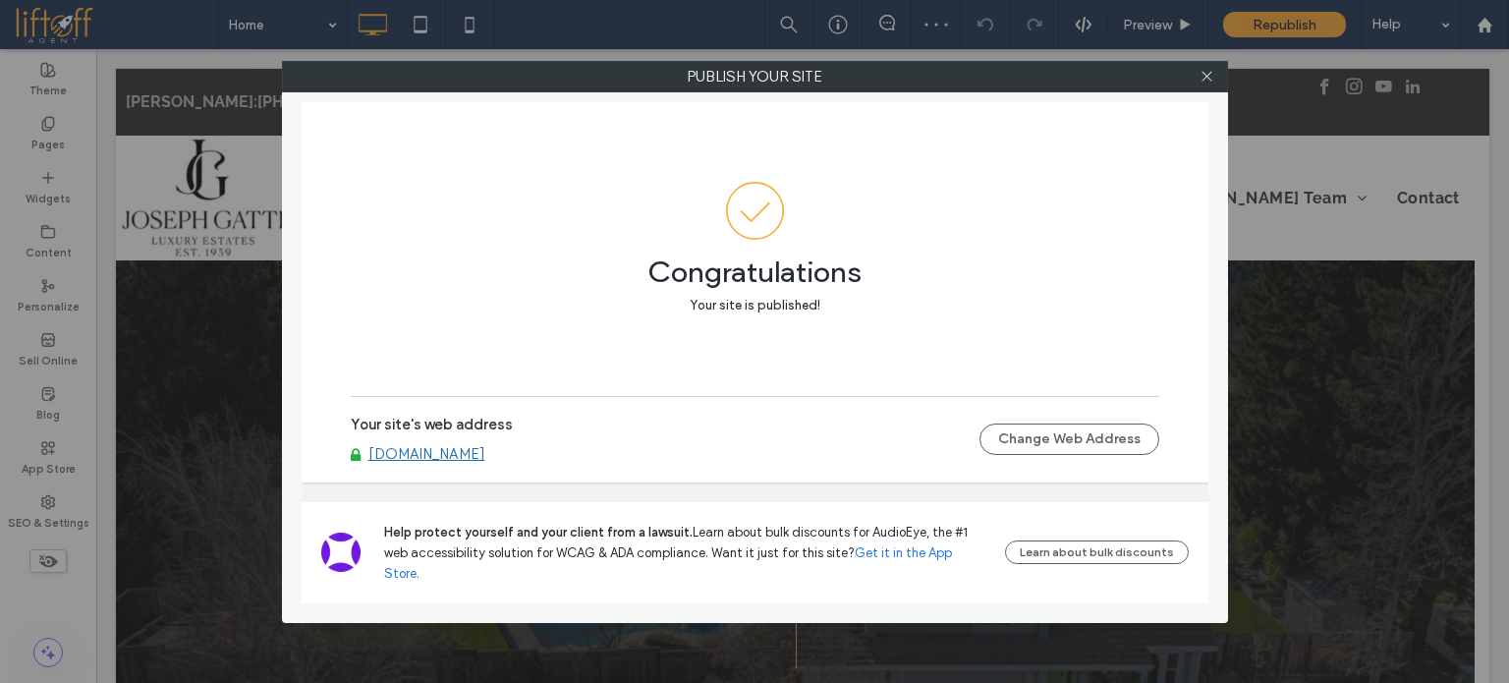
click at [470, 463] on link "[DOMAIN_NAME]" at bounding box center [426, 454] width 117 height 18
click at [1208, 78] on use at bounding box center [1206, 77] width 10 height 10
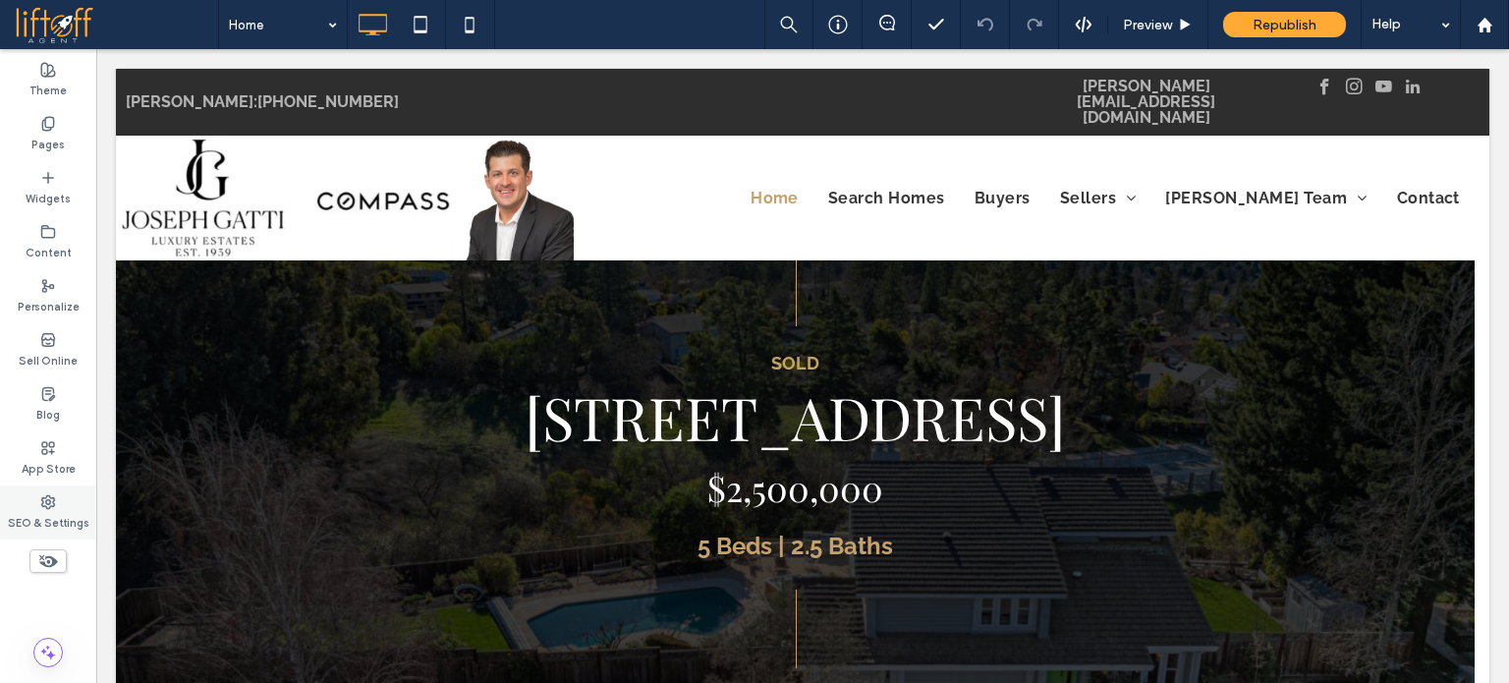
click at [51, 501] on icon at bounding box center [48, 502] width 16 height 16
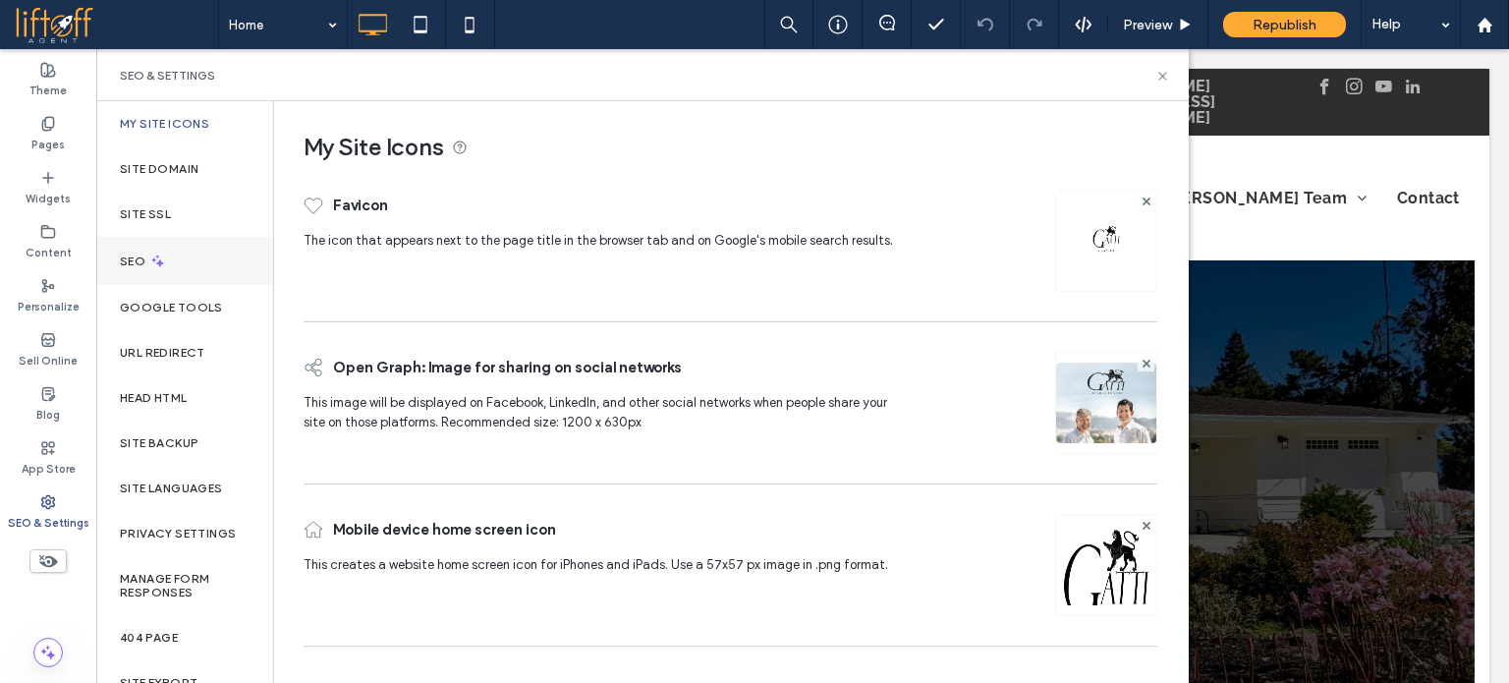
click at [173, 262] on div "SEO" at bounding box center [184, 261] width 177 height 48
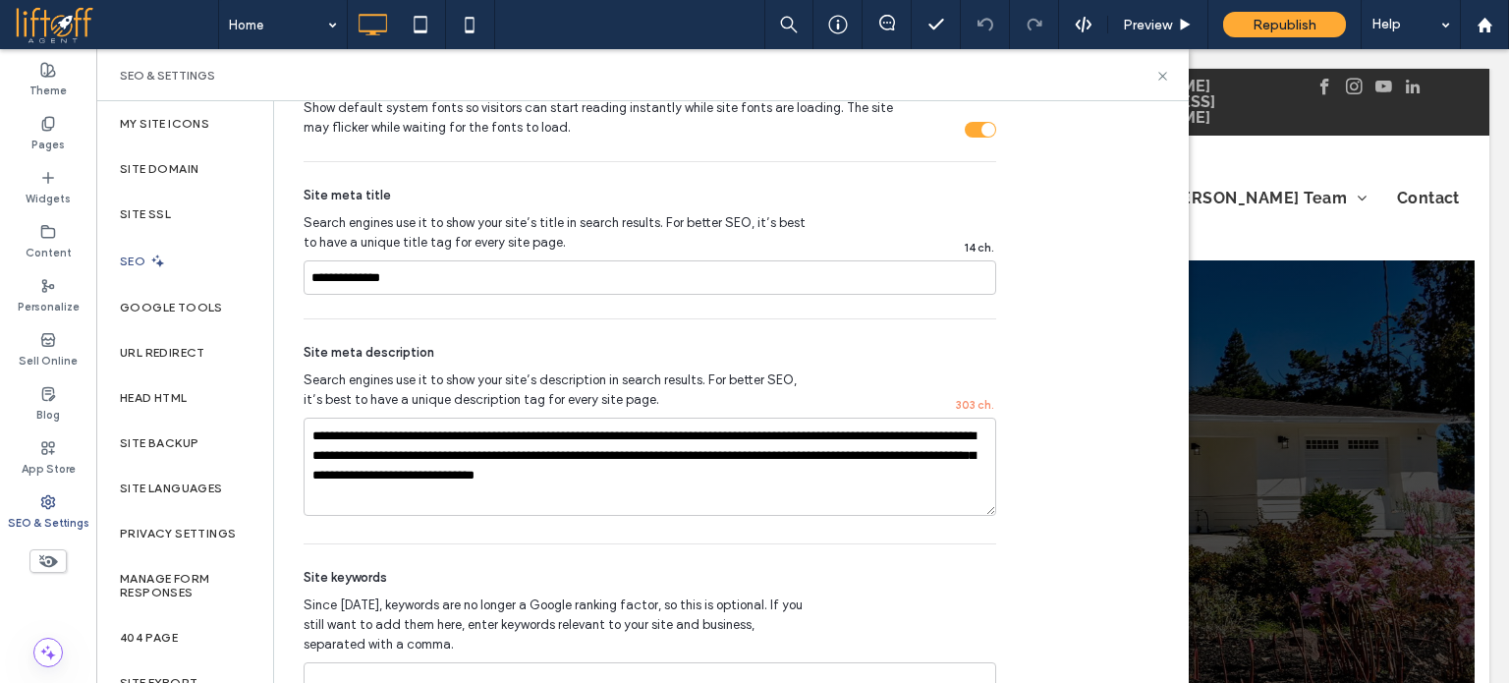
scroll to position [1258, 0]
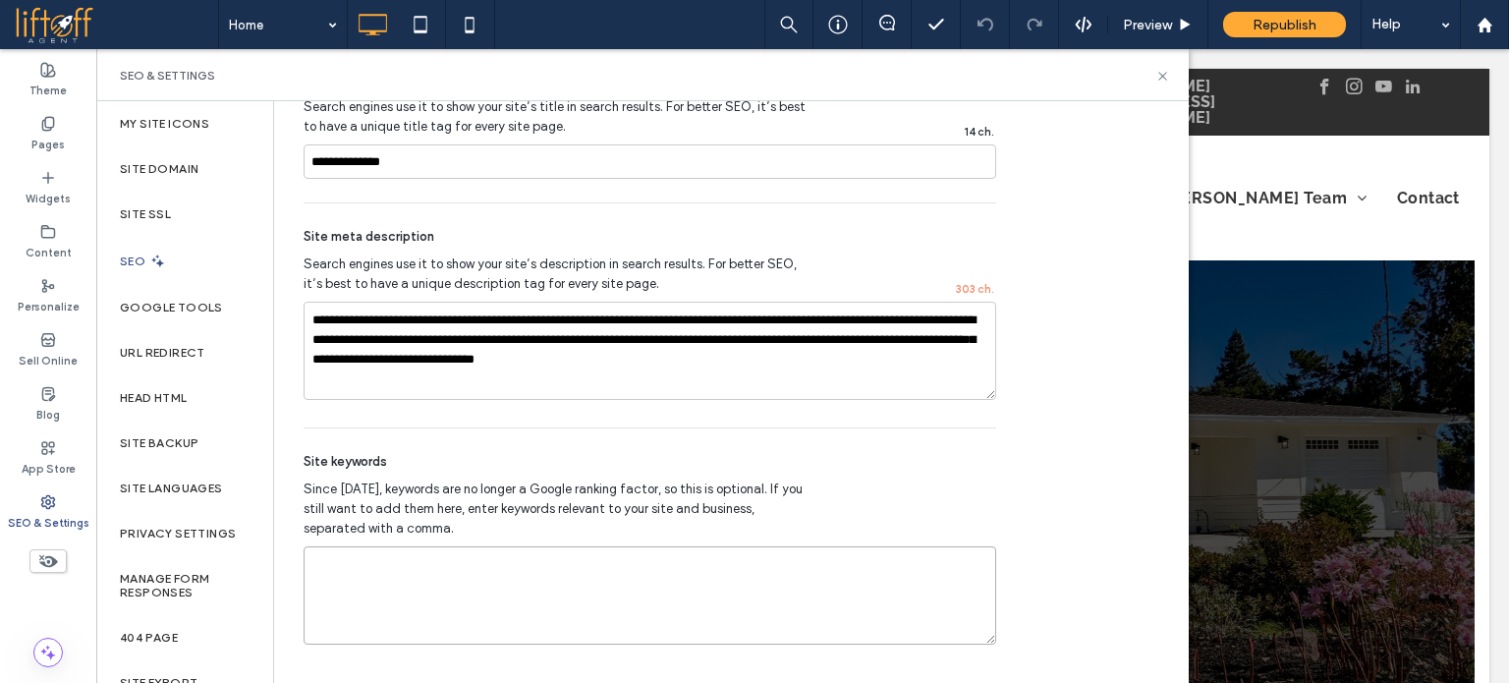
click at [524, 602] on textarea at bounding box center [650, 595] width 693 height 98
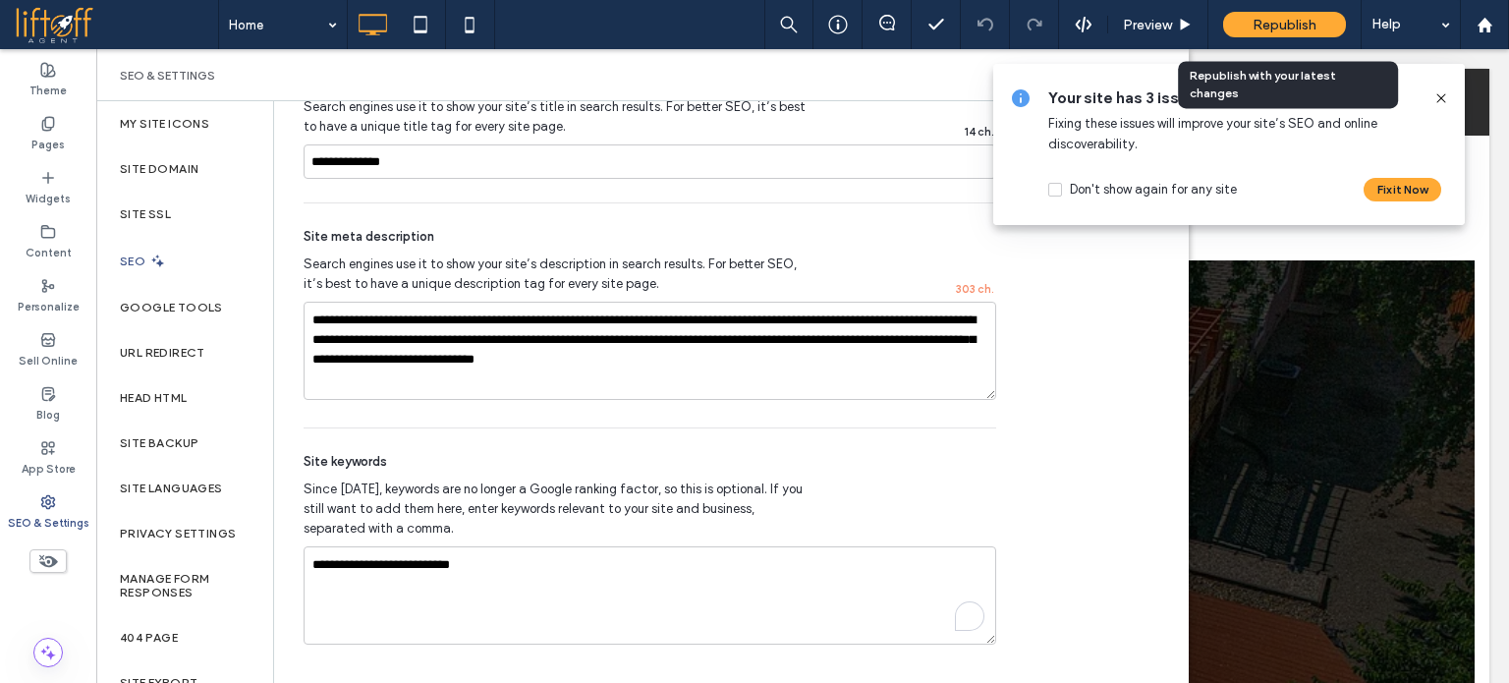
click at [1280, 23] on span "Republish" at bounding box center [1284, 25] width 64 height 17
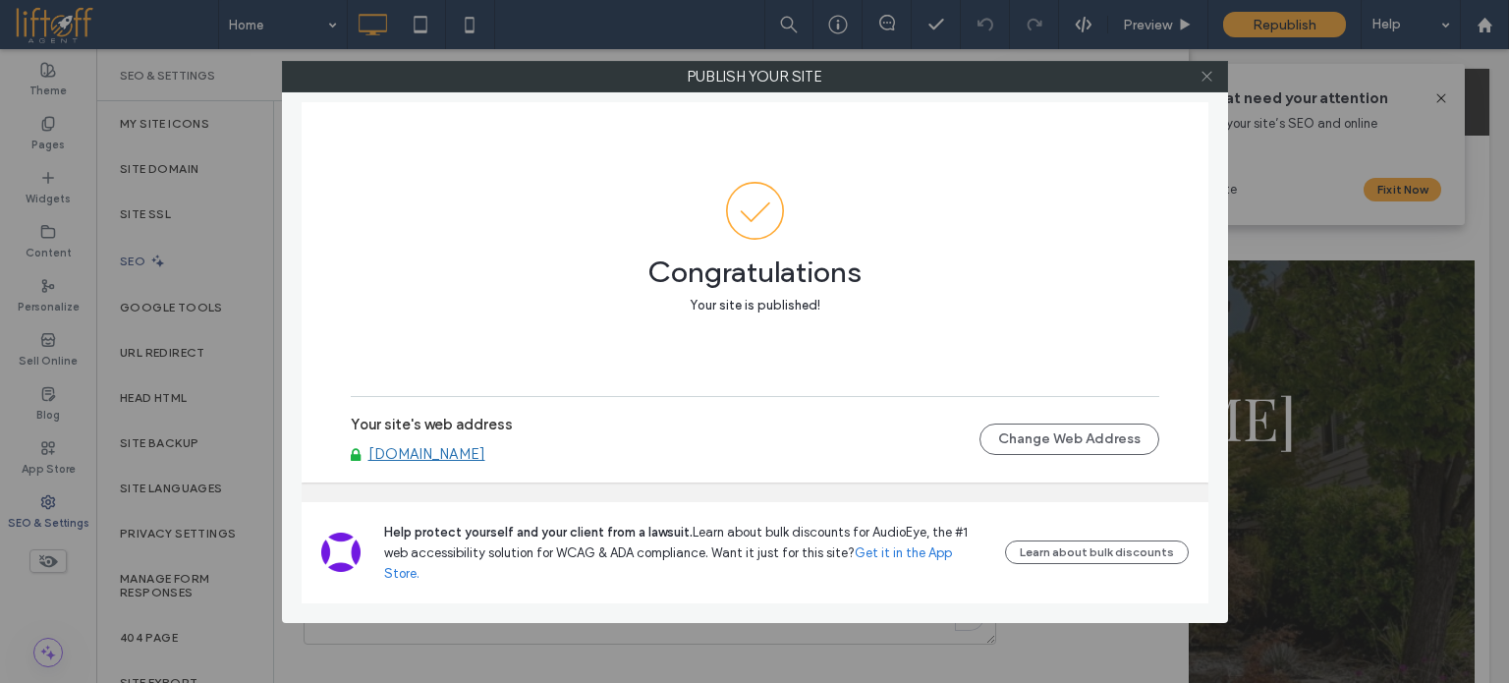
click at [1209, 79] on use at bounding box center [1206, 77] width 10 height 10
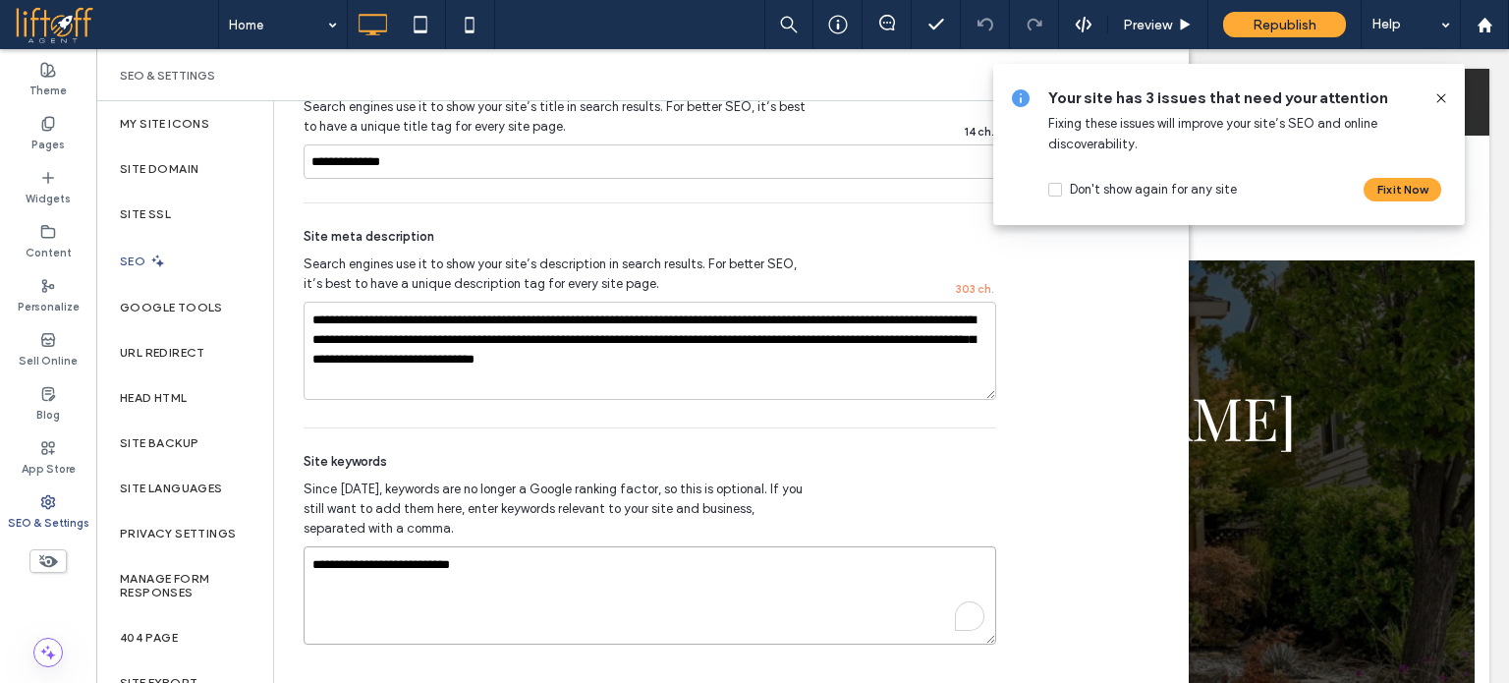
click at [648, 571] on textarea "**********" at bounding box center [650, 595] width 693 height 98
paste textarea "**********"
click at [470, 569] on textarea "**********" at bounding box center [650, 595] width 693 height 98
click at [478, 564] on textarea "**********" at bounding box center [650, 595] width 693 height 98
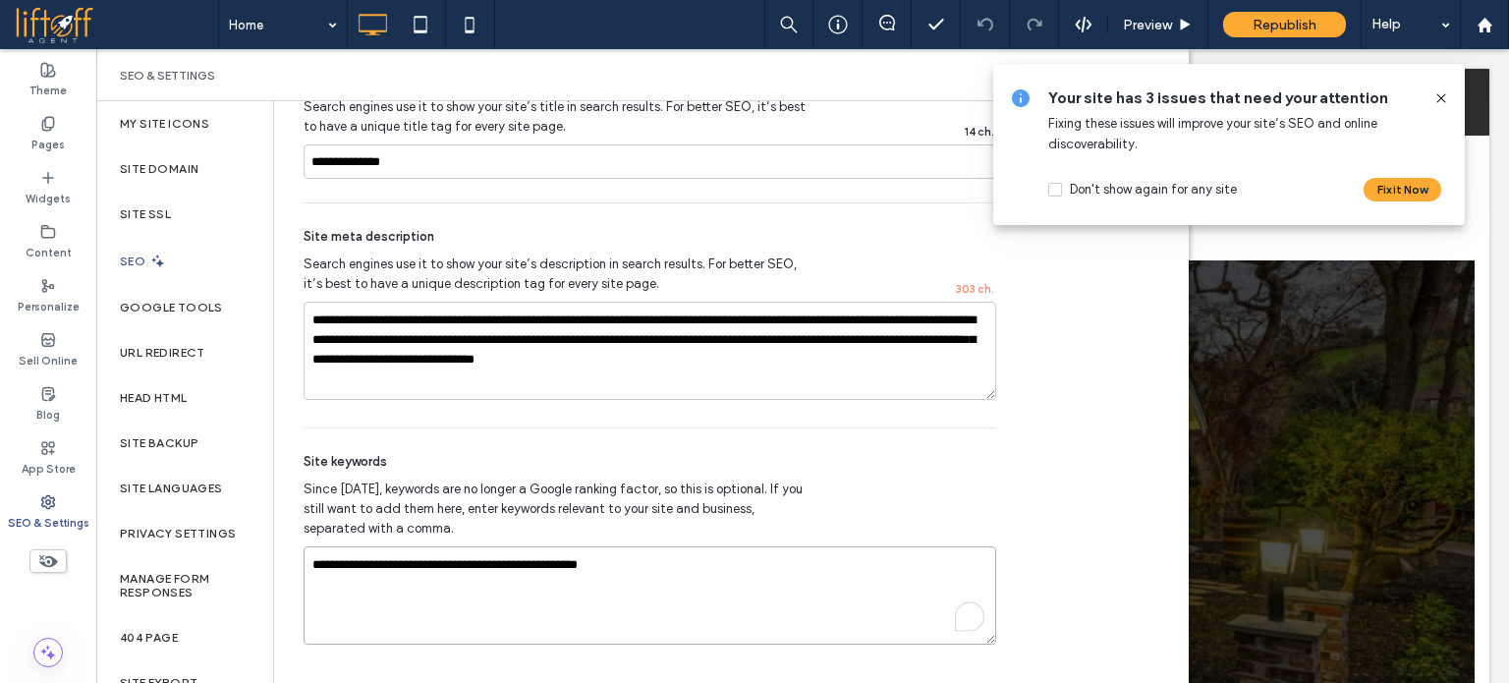
click at [625, 573] on textarea "**********" at bounding box center [650, 595] width 693 height 98
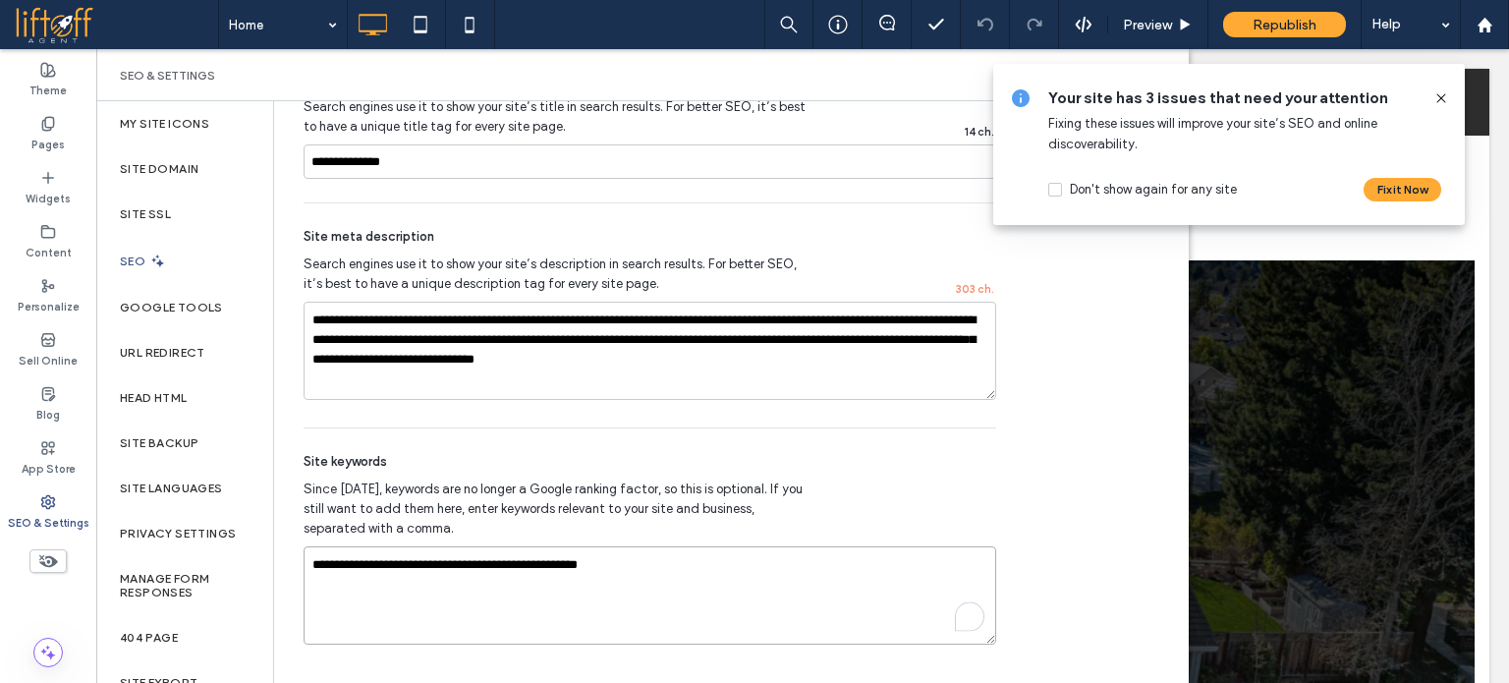
type textarea "**********"
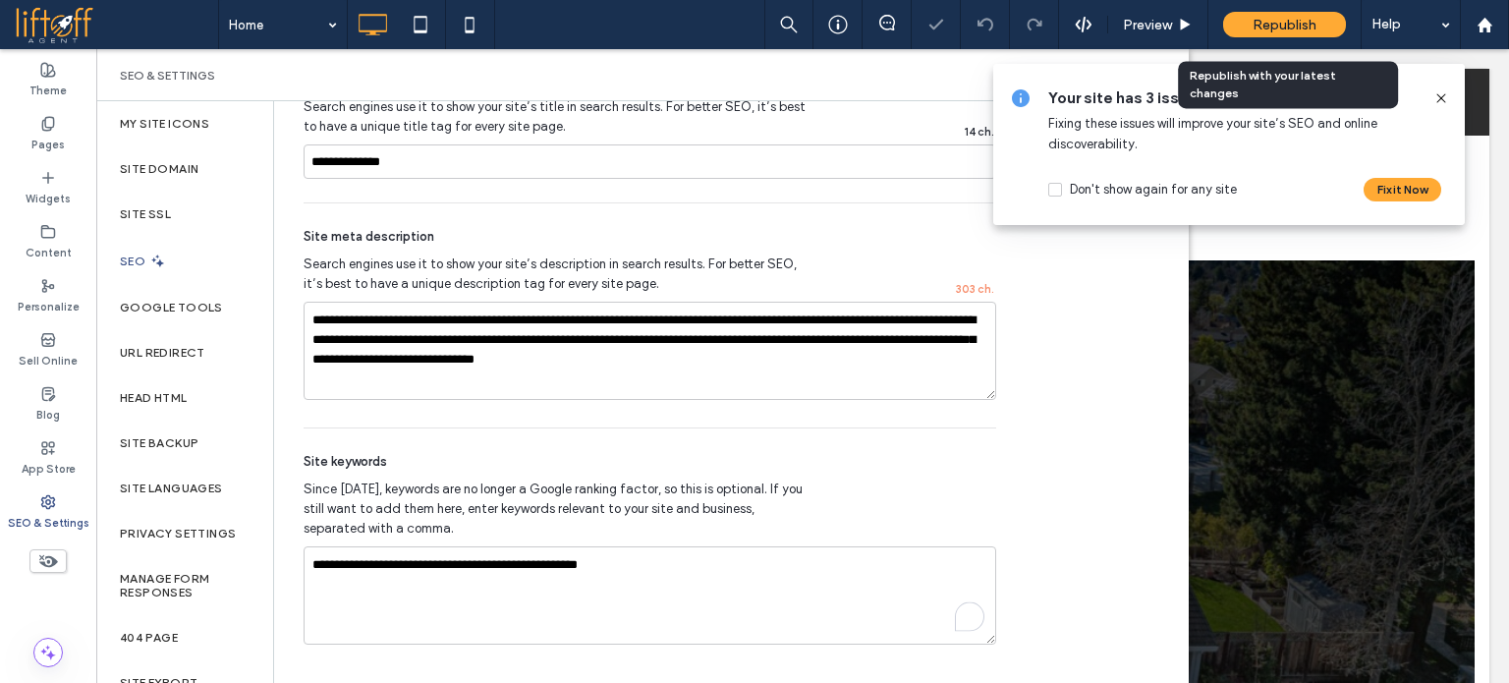
click at [1285, 27] on span "Republish" at bounding box center [1284, 25] width 64 height 17
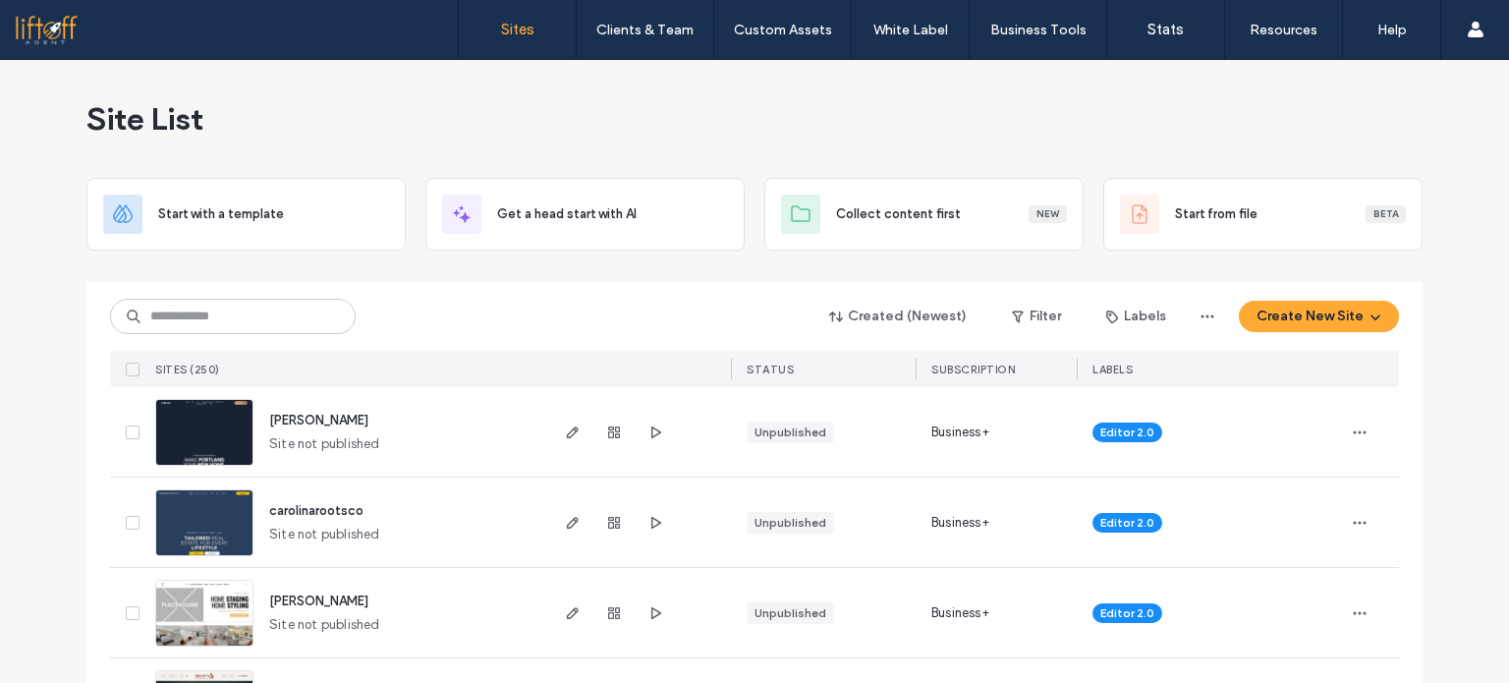
scroll to position [98, 0]
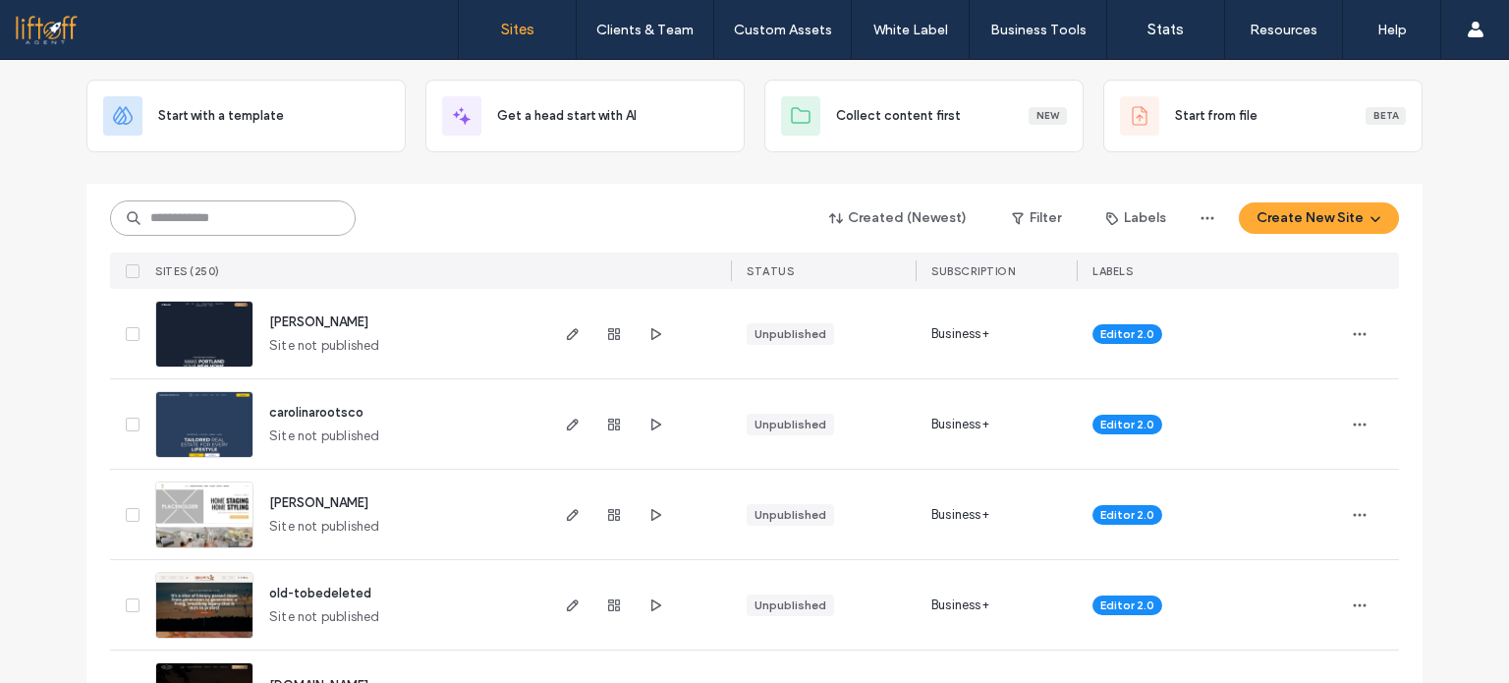
click at [192, 215] on input at bounding box center [233, 217] width 246 height 35
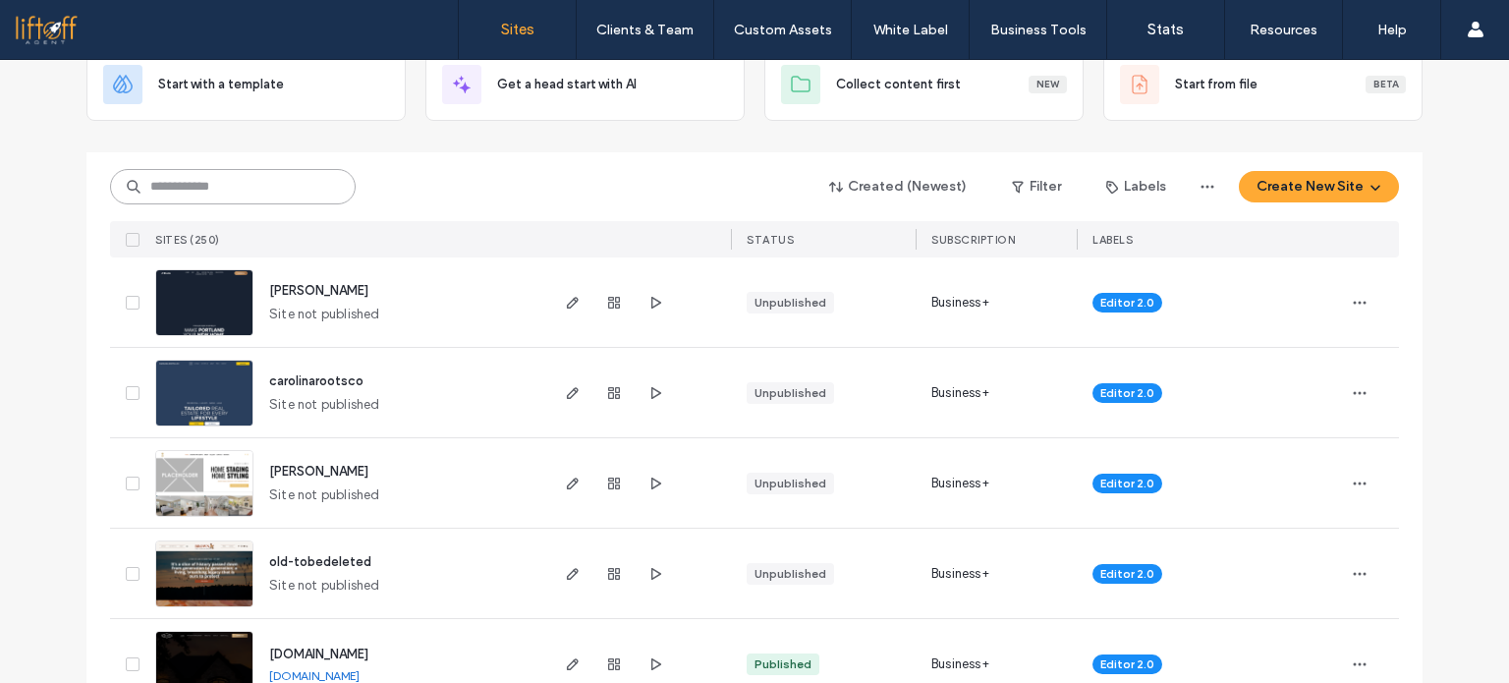
scroll to position [196, 0]
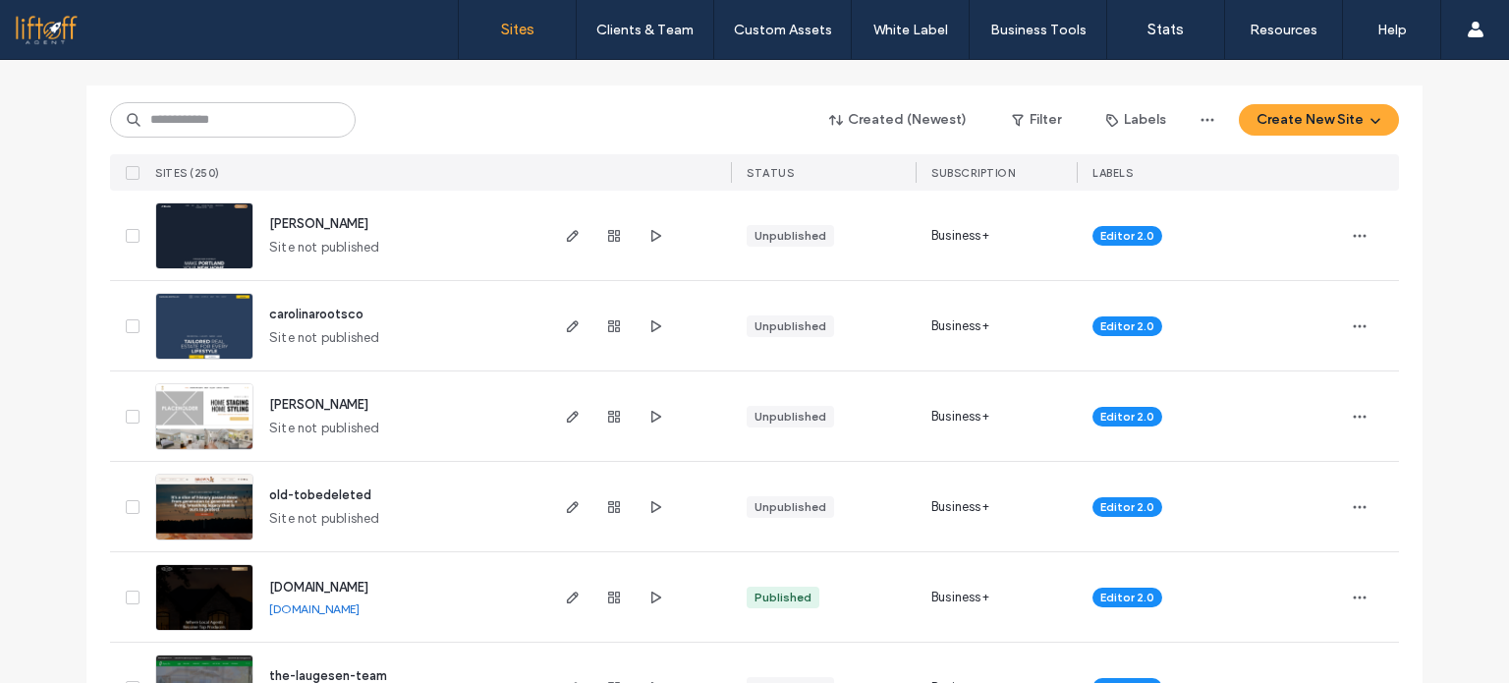
click at [193, 401] on img at bounding box center [204, 451] width 96 height 134
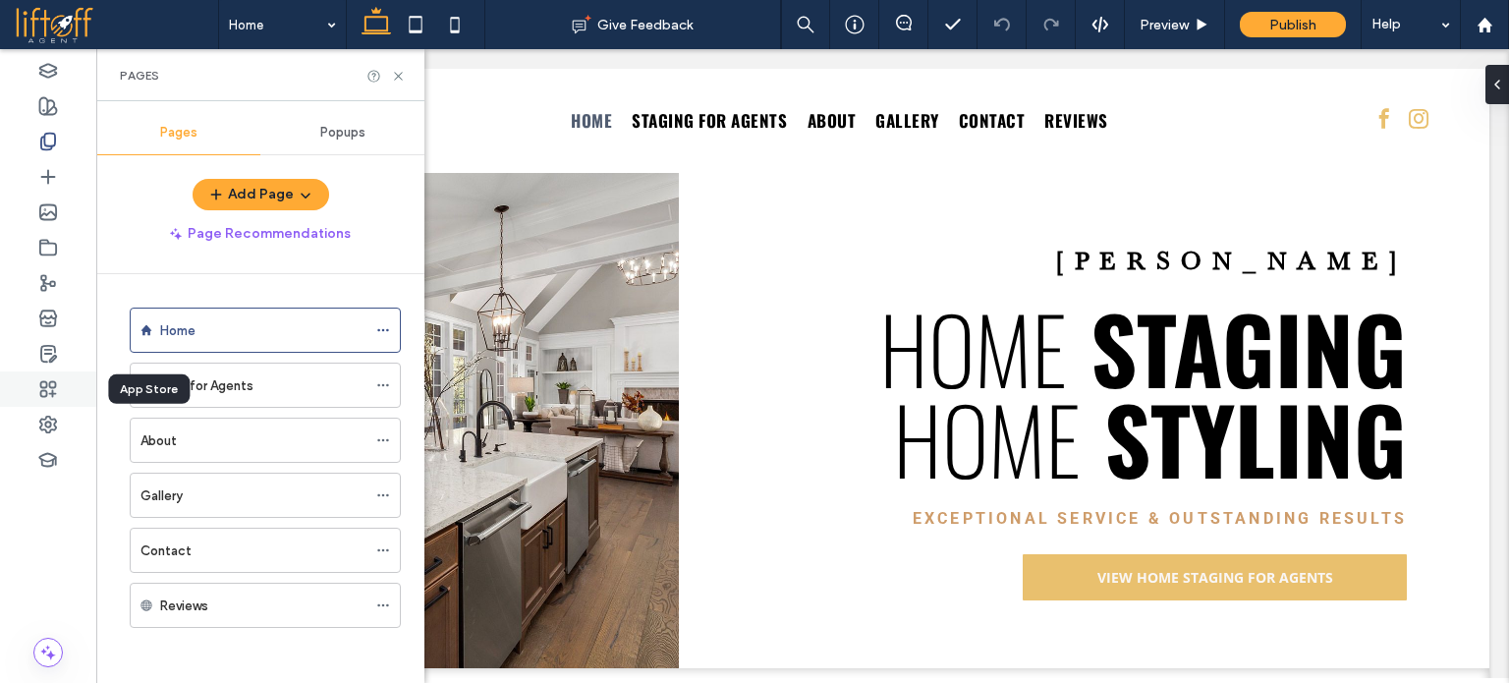
click at [44, 404] on div at bounding box center [48, 388] width 96 height 35
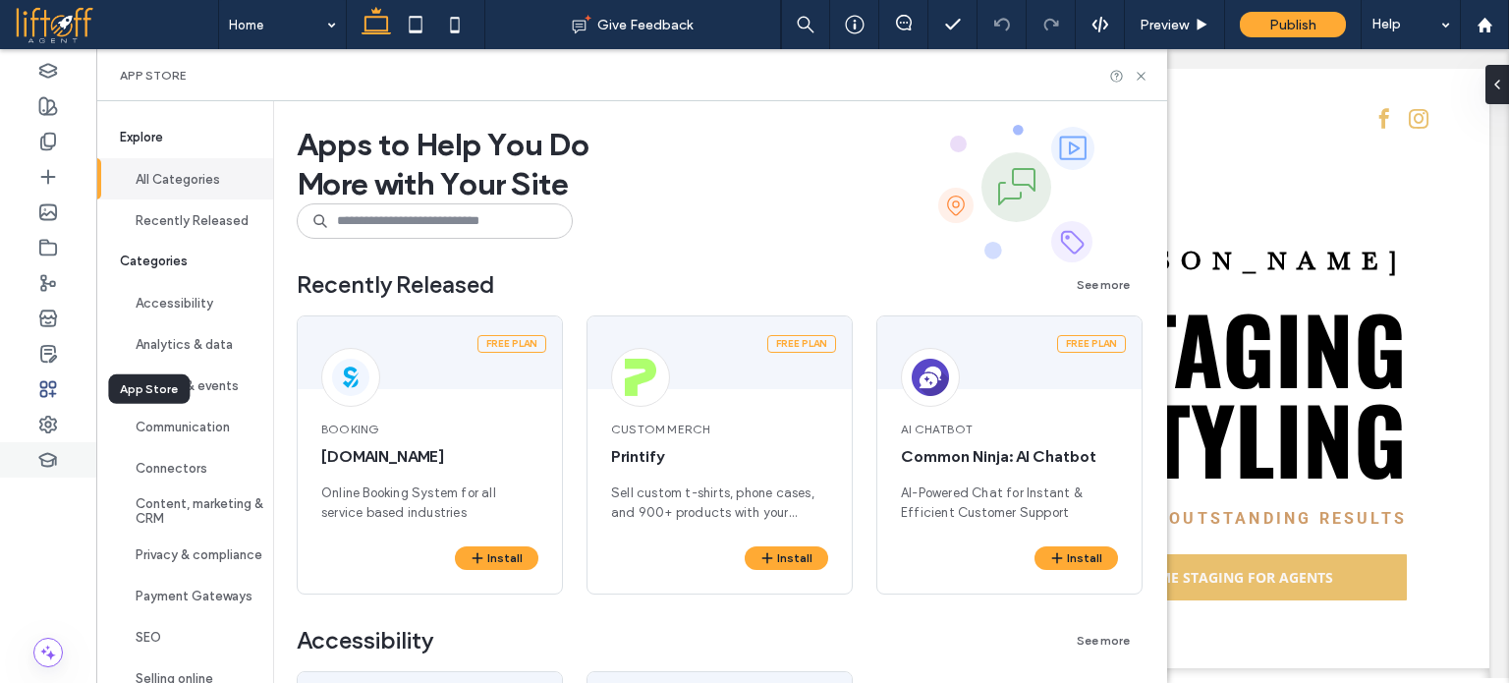
click at [47, 448] on div at bounding box center [48, 459] width 96 height 35
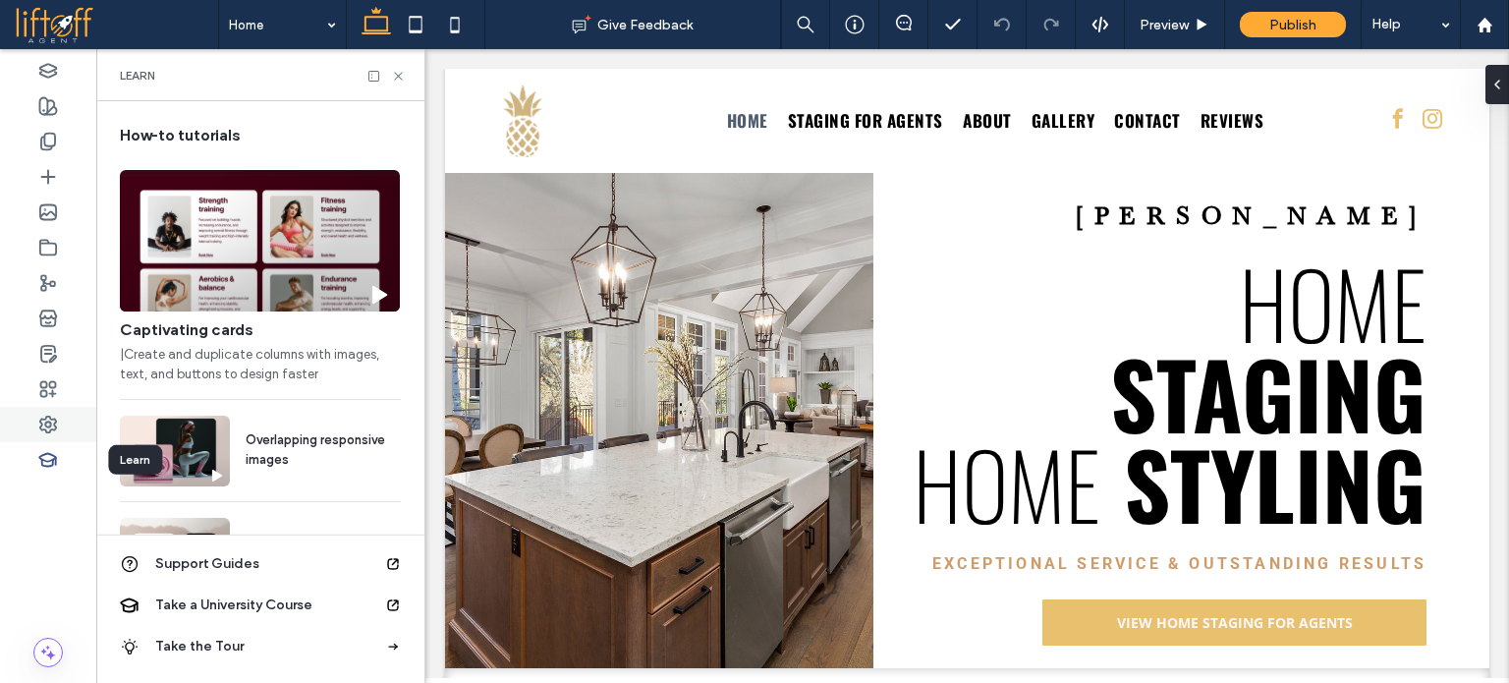
click at [51, 439] on div at bounding box center [48, 424] width 96 height 35
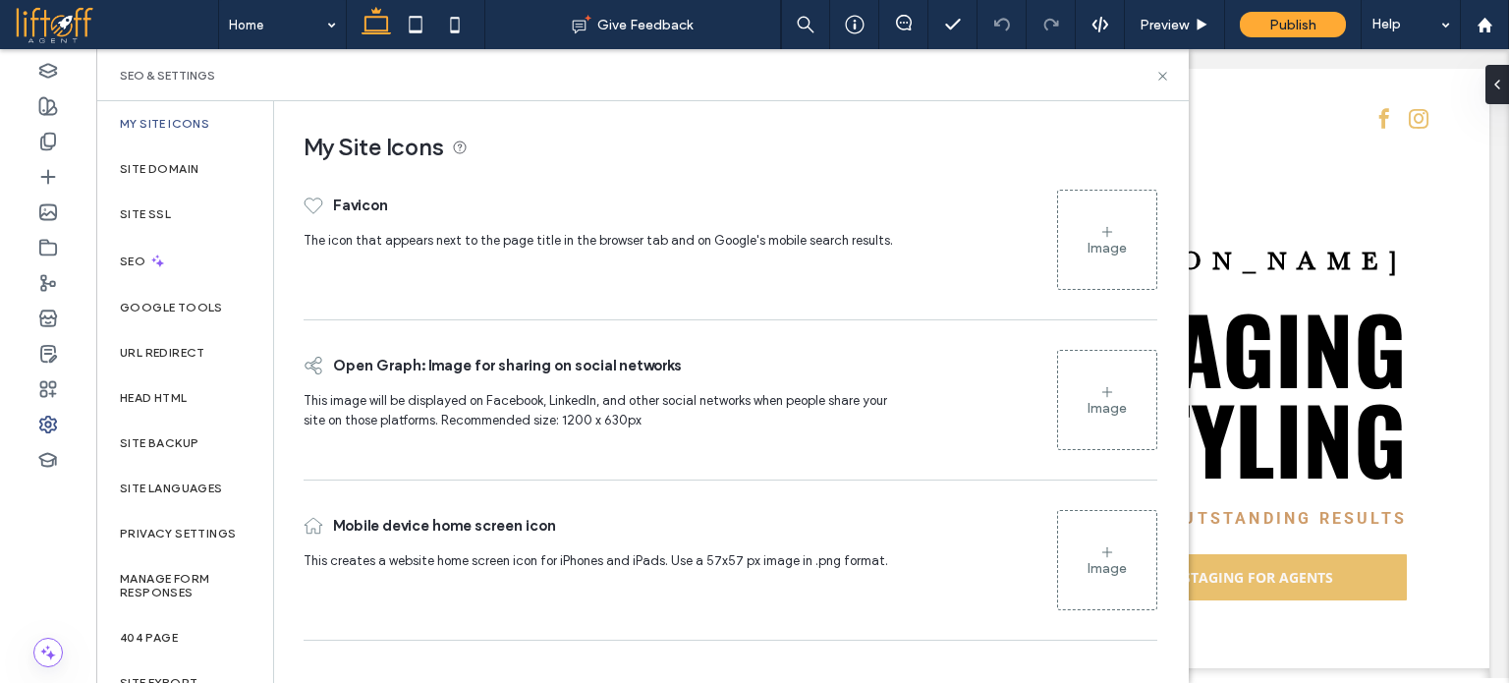
click at [1114, 263] on div "Image" at bounding box center [1107, 240] width 98 height 94
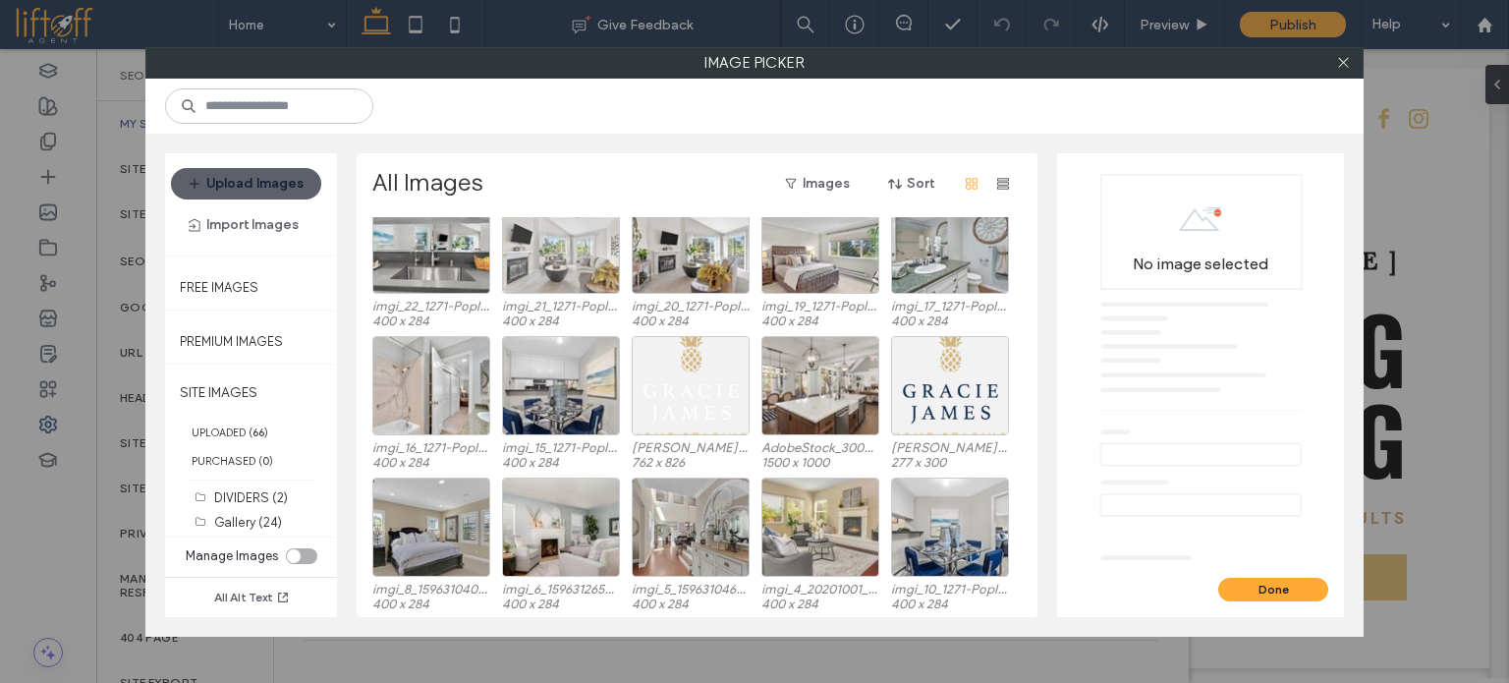
scroll to position [617, 0]
